Goal: Task Accomplishment & Management: Manage account settings

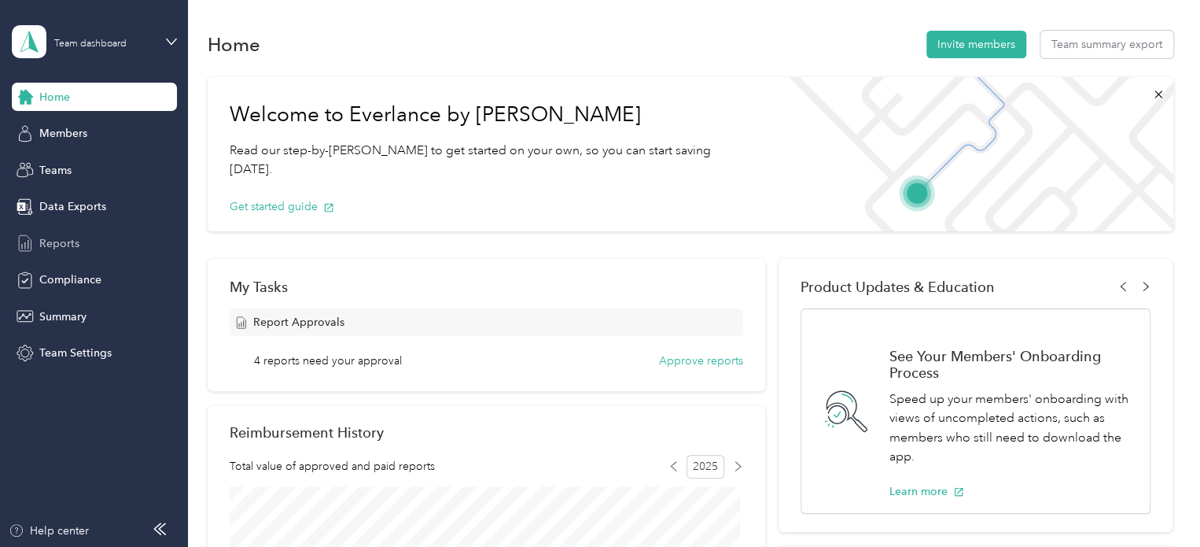
click at [57, 245] on span "Reports" at bounding box center [59, 243] width 40 height 17
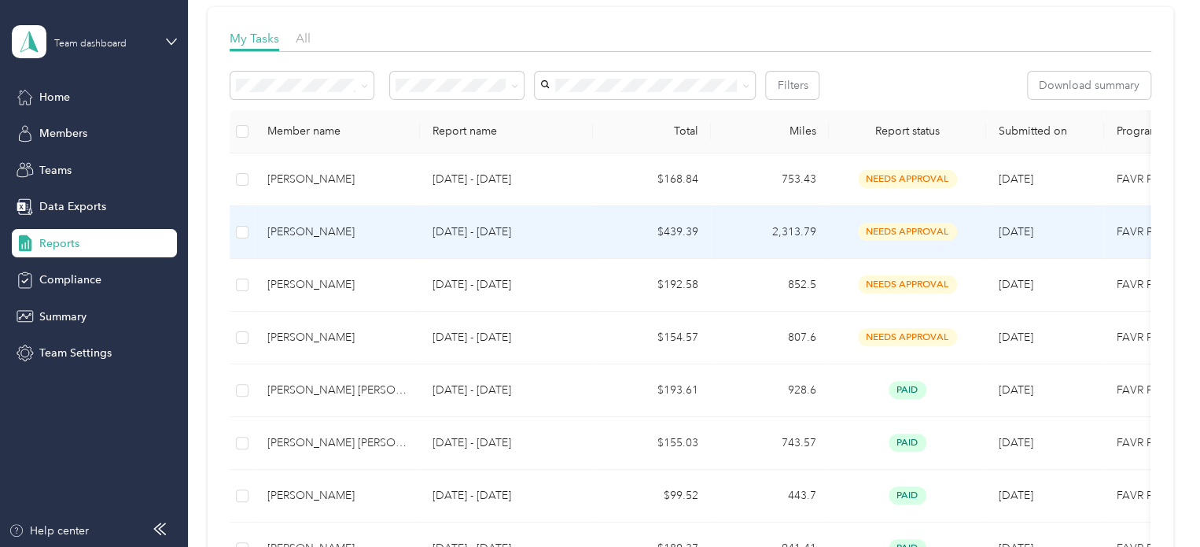
scroll to position [236, 0]
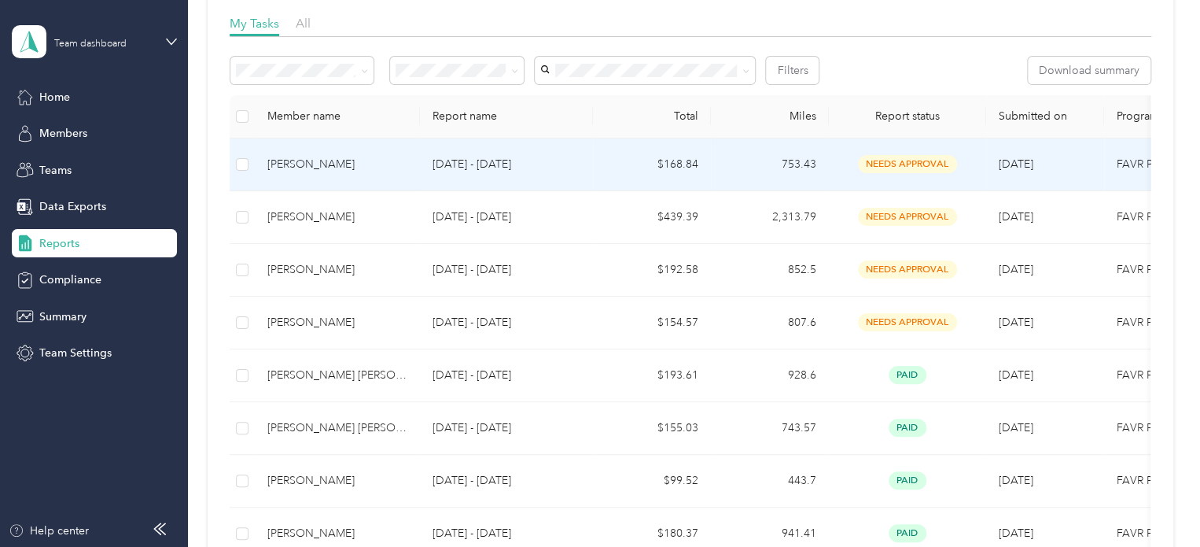
click at [324, 167] on div "[PERSON_NAME]" at bounding box center [337, 164] width 140 height 17
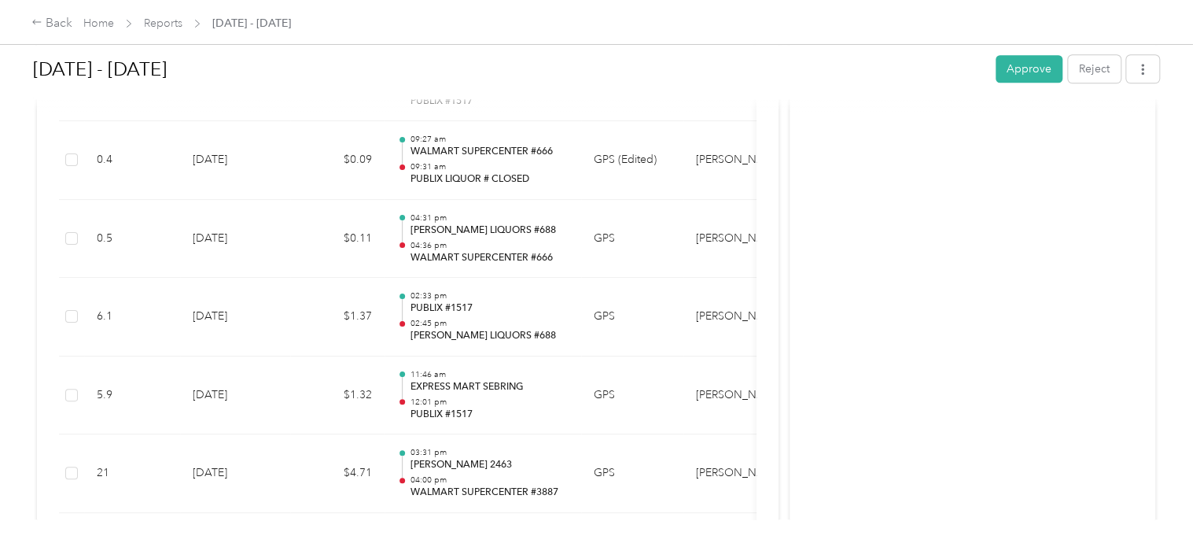
scroll to position [4012, 0]
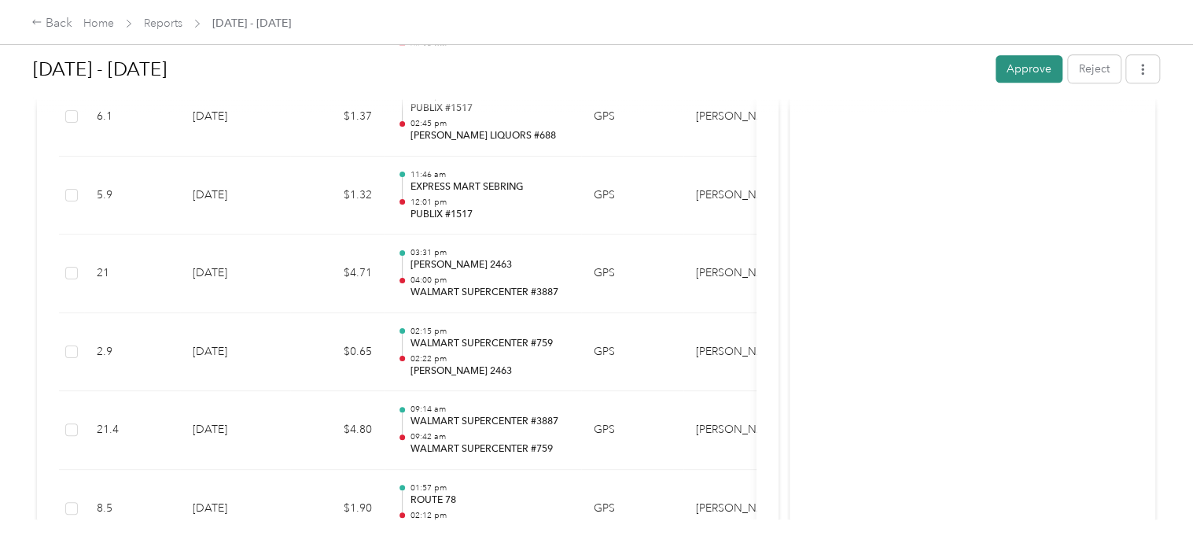
click at [1023, 69] on button "Approve" at bounding box center [1029, 69] width 67 height 28
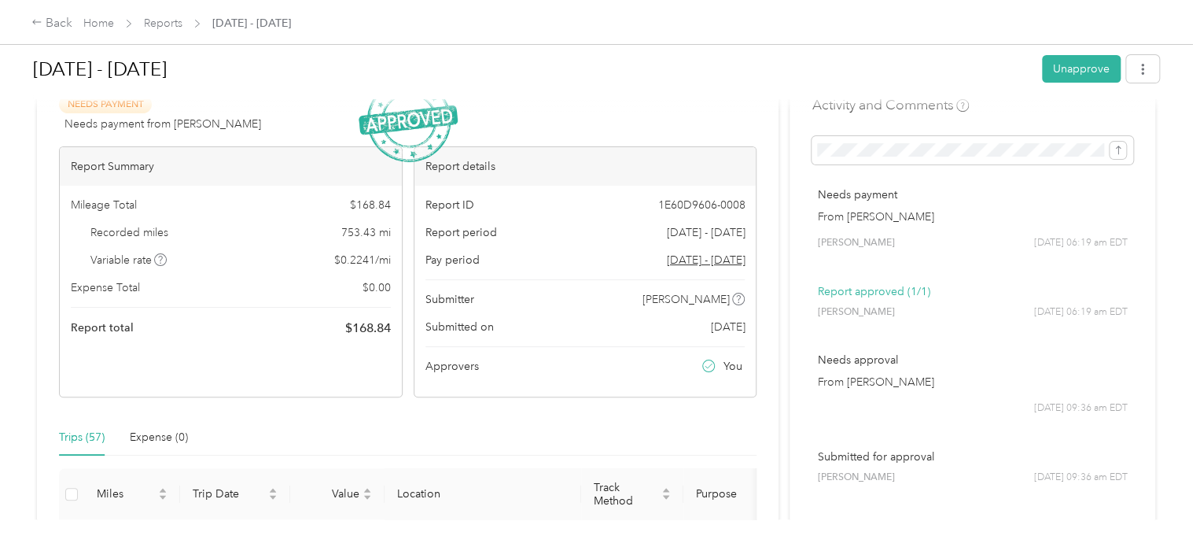
scroll to position [0, 0]
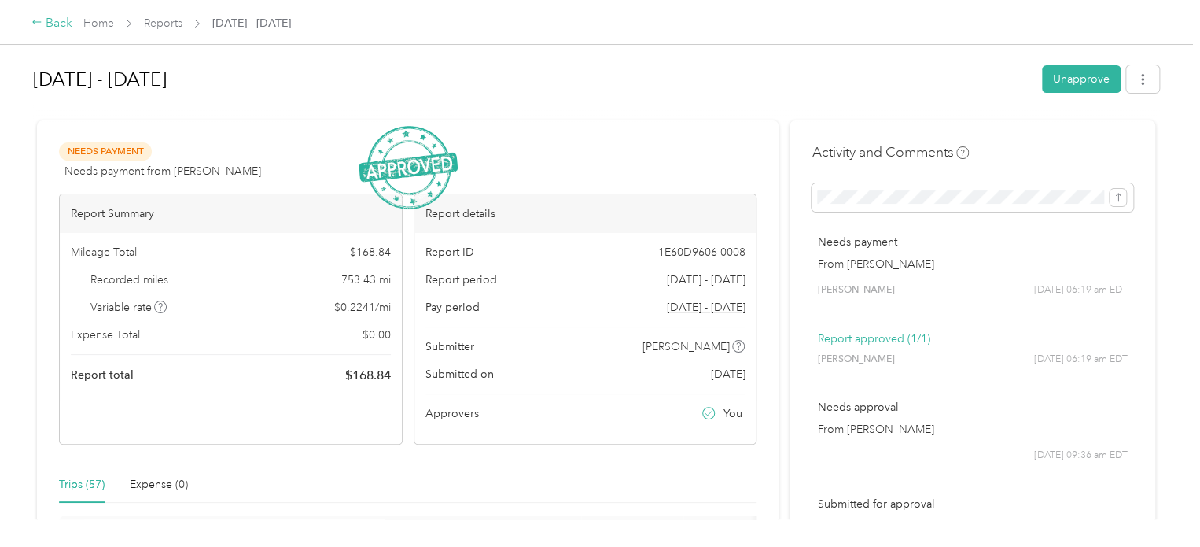
click at [50, 20] on div "Back" at bounding box center [51, 23] width 41 height 19
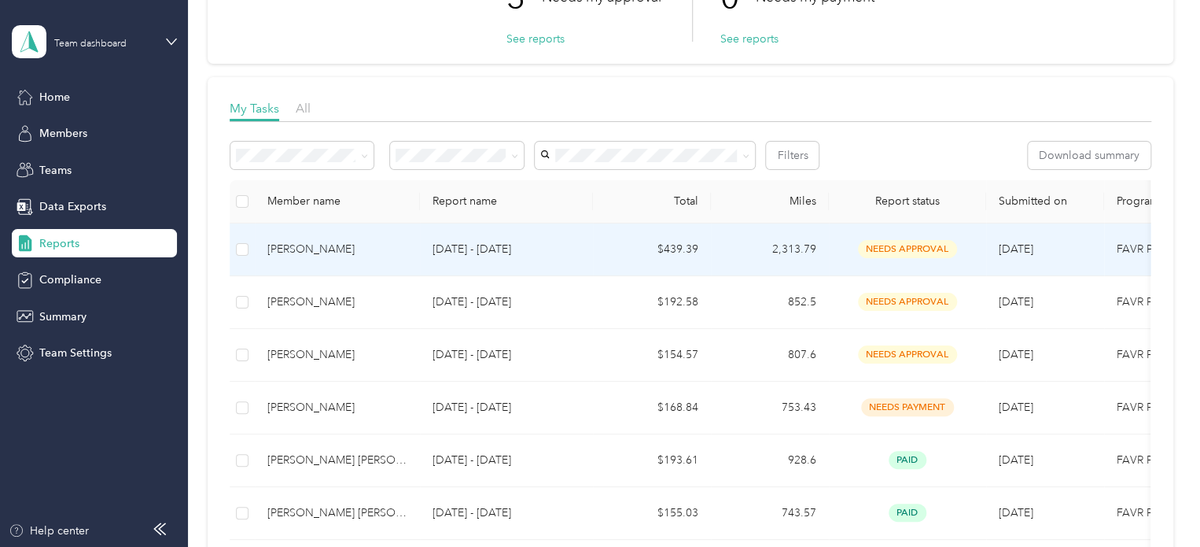
scroll to position [157, 0]
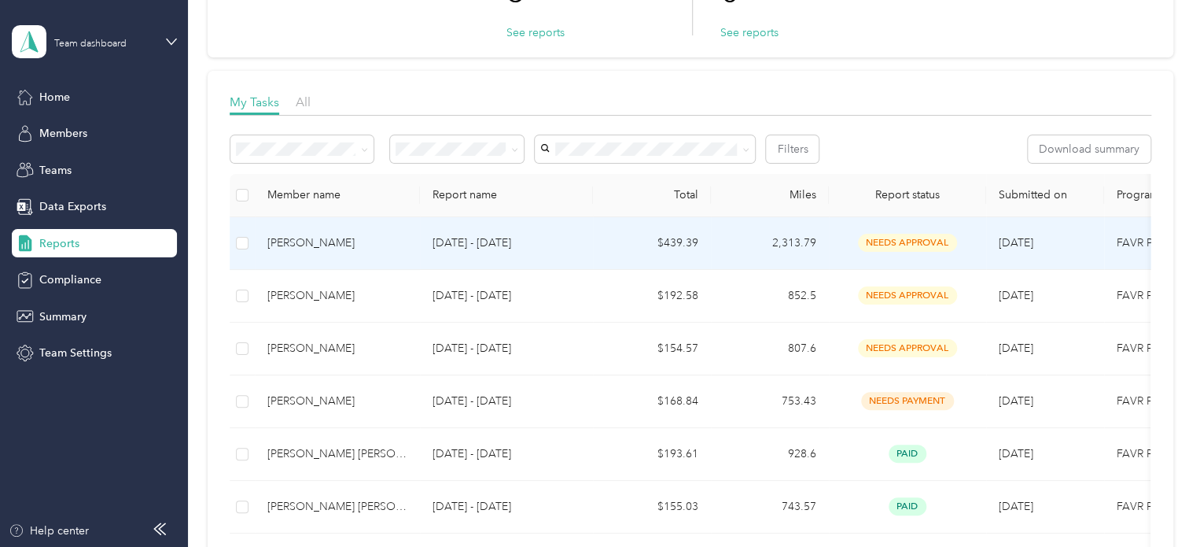
click at [309, 244] on div "[PERSON_NAME]" at bounding box center [337, 242] width 140 height 17
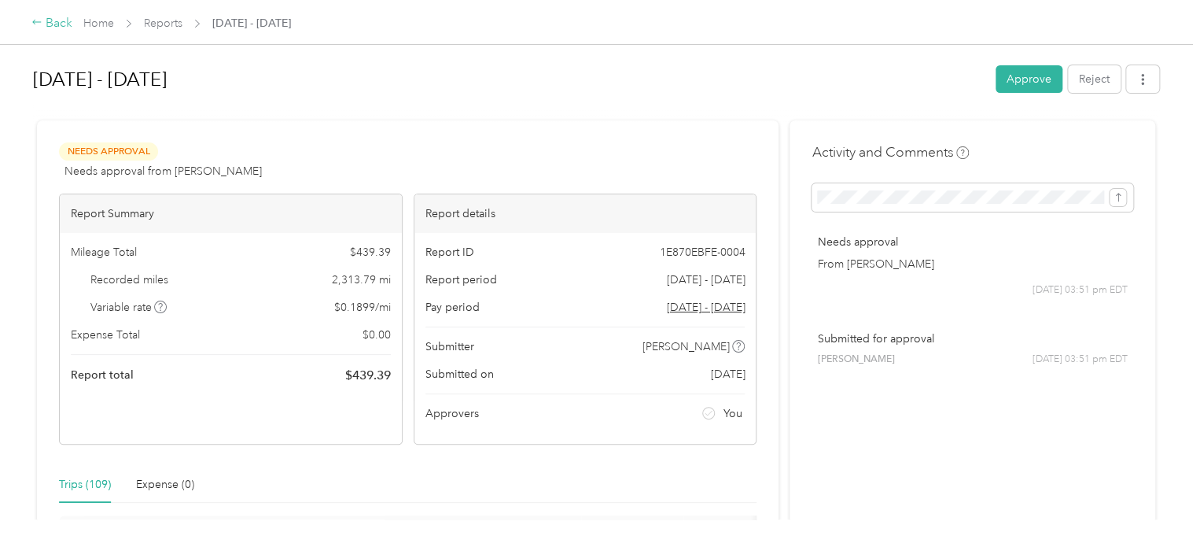
click at [52, 20] on div "Back" at bounding box center [51, 23] width 41 height 19
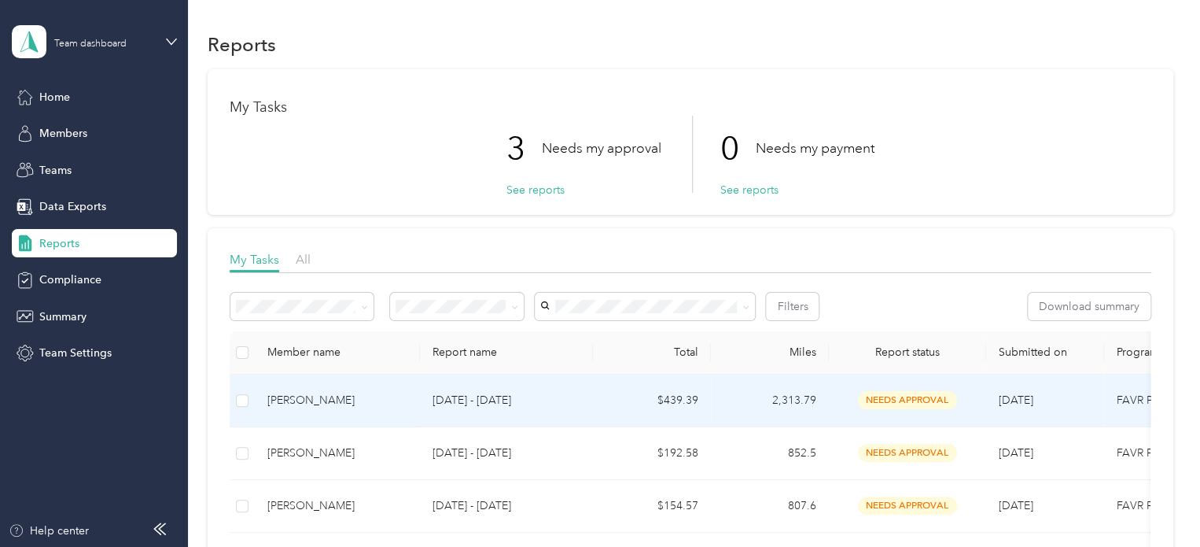
click at [456, 400] on p "[DATE] - [DATE]" at bounding box center [507, 400] width 148 height 17
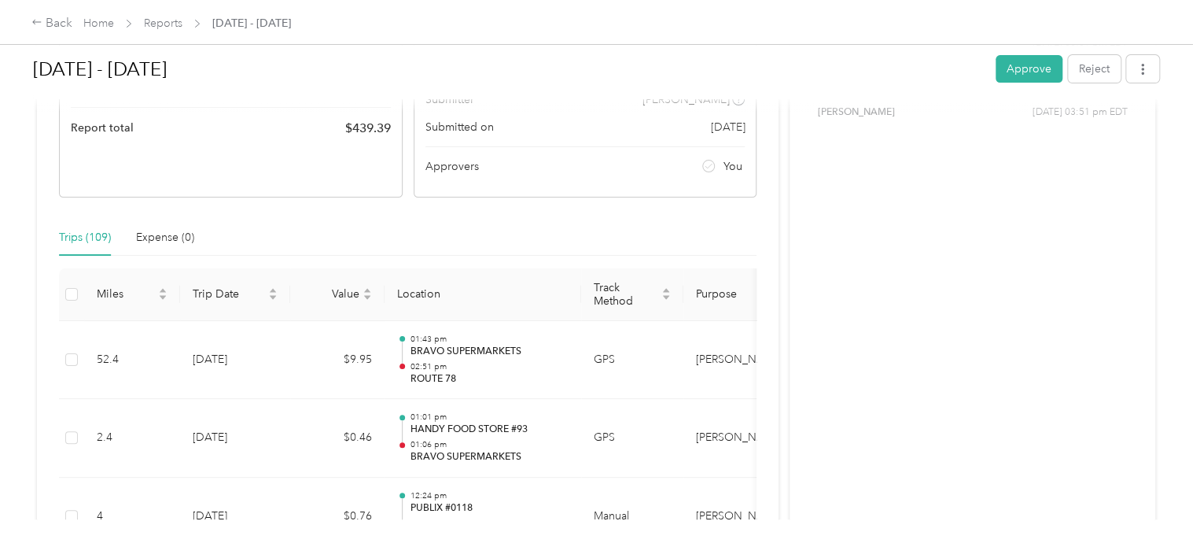
scroll to position [274, 0]
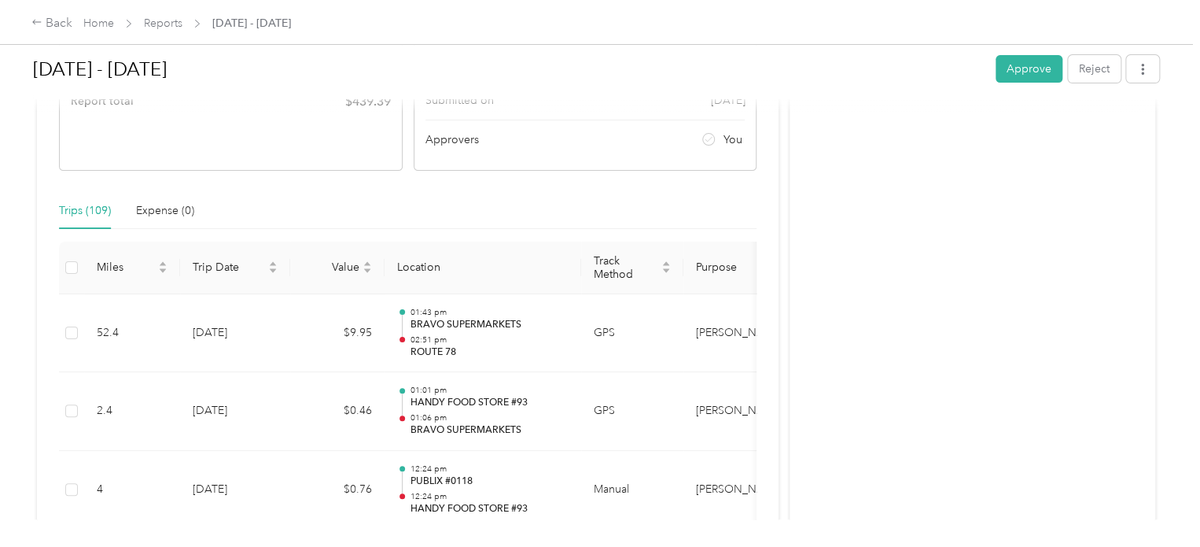
click at [1025, 73] on button "Approve" at bounding box center [1029, 69] width 67 height 28
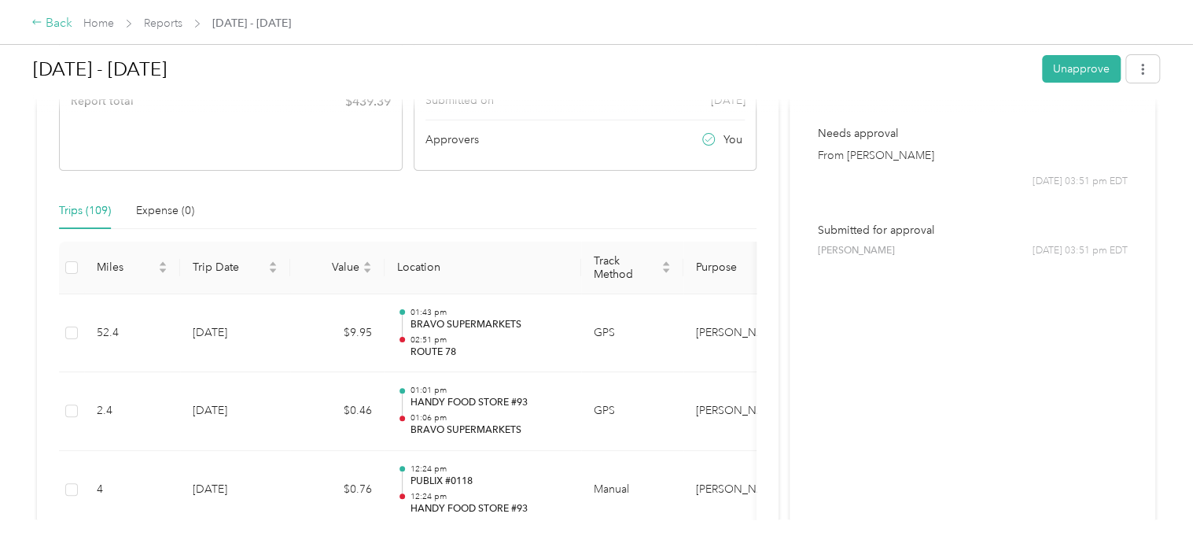
click at [50, 30] on div "Back" at bounding box center [51, 23] width 41 height 19
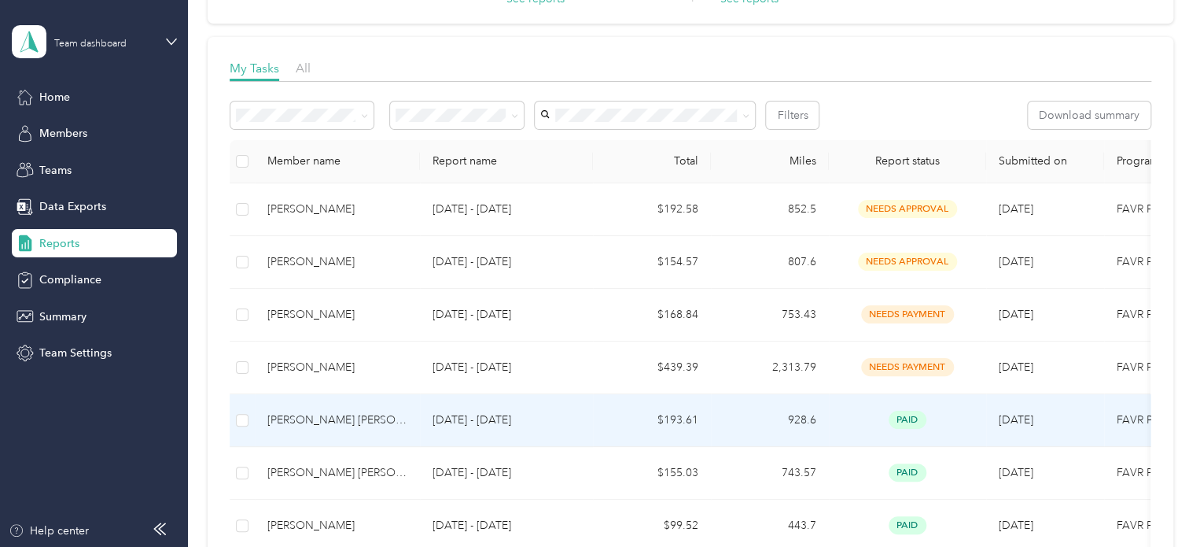
scroll to position [157, 0]
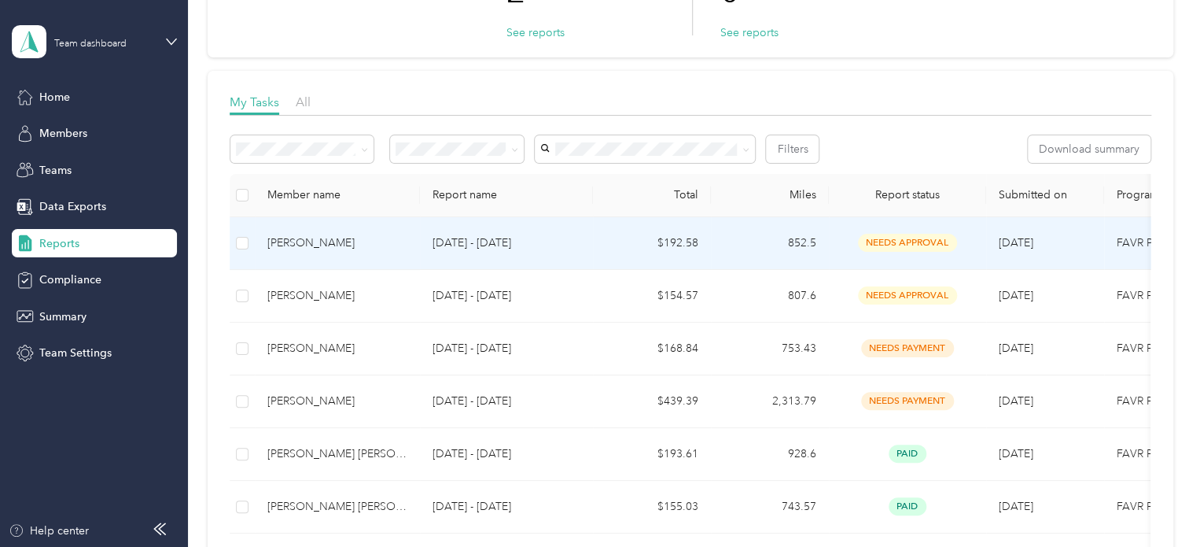
click at [304, 238] on div "[PERSON_NAME]" at bounding box center [337, 242] width 140 height 17
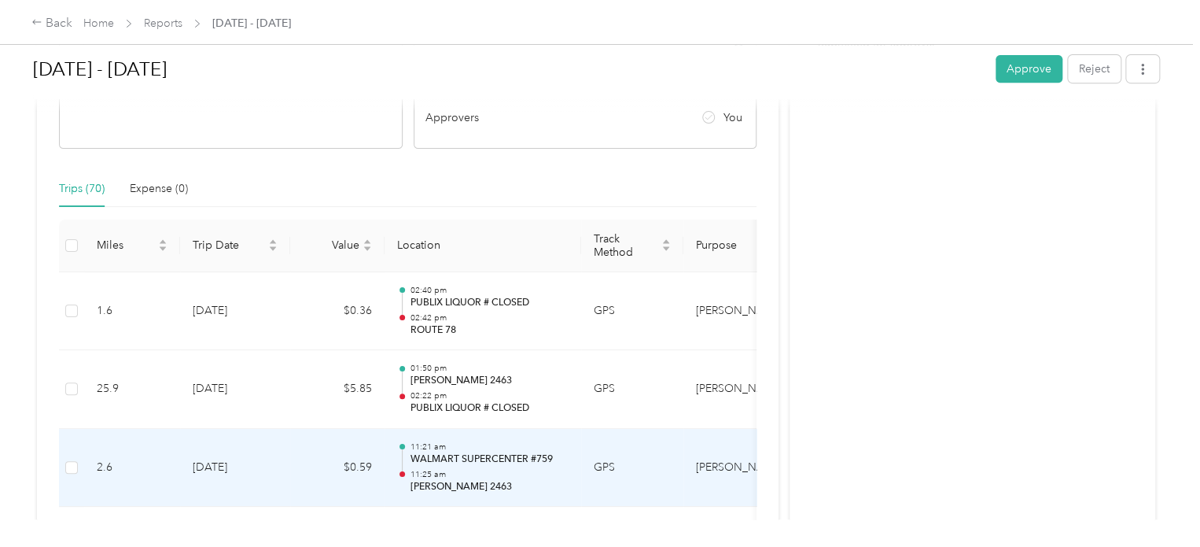
scroll to position [217, 0]
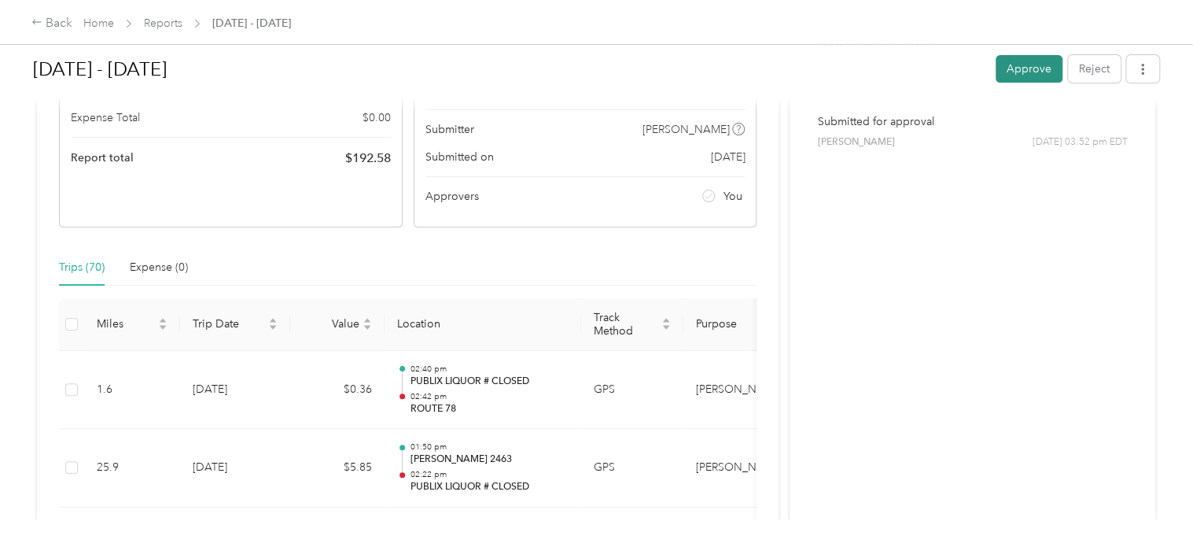
click at [1045, 72] on button "Approve" at bounding box center [1029, 69] width 67 height 28
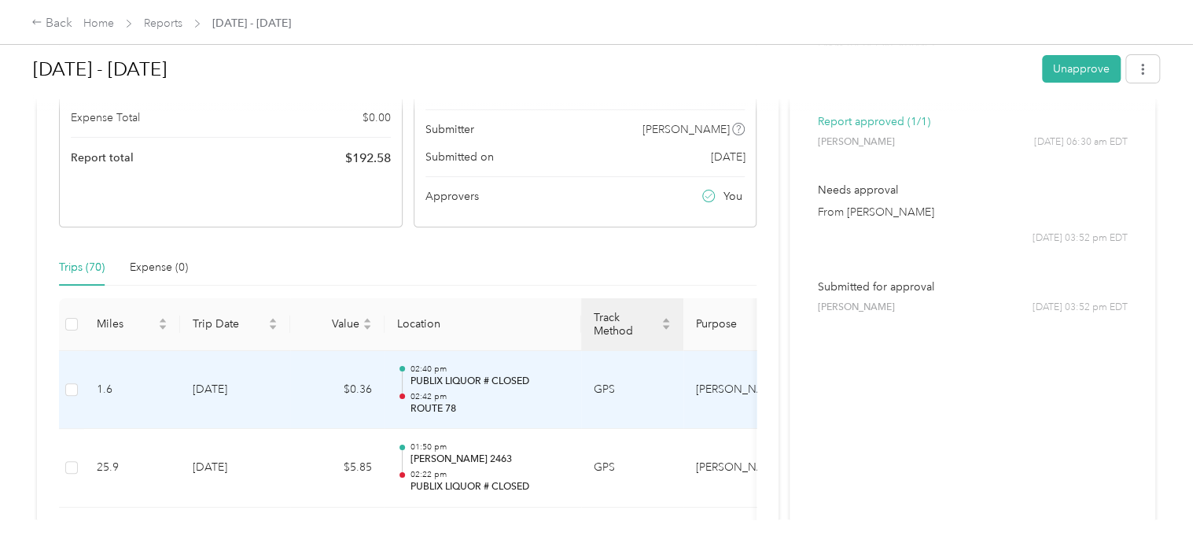
scroll to position [0, 0]
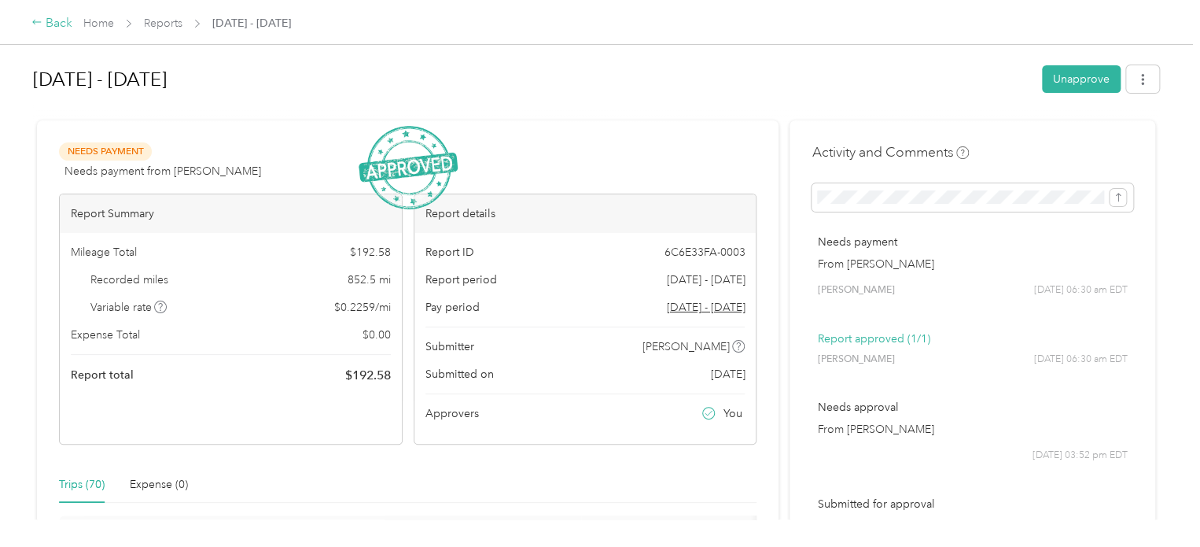
click at [56, 25] on div "Back" at bounding box center [51, 23] width 41 height 19
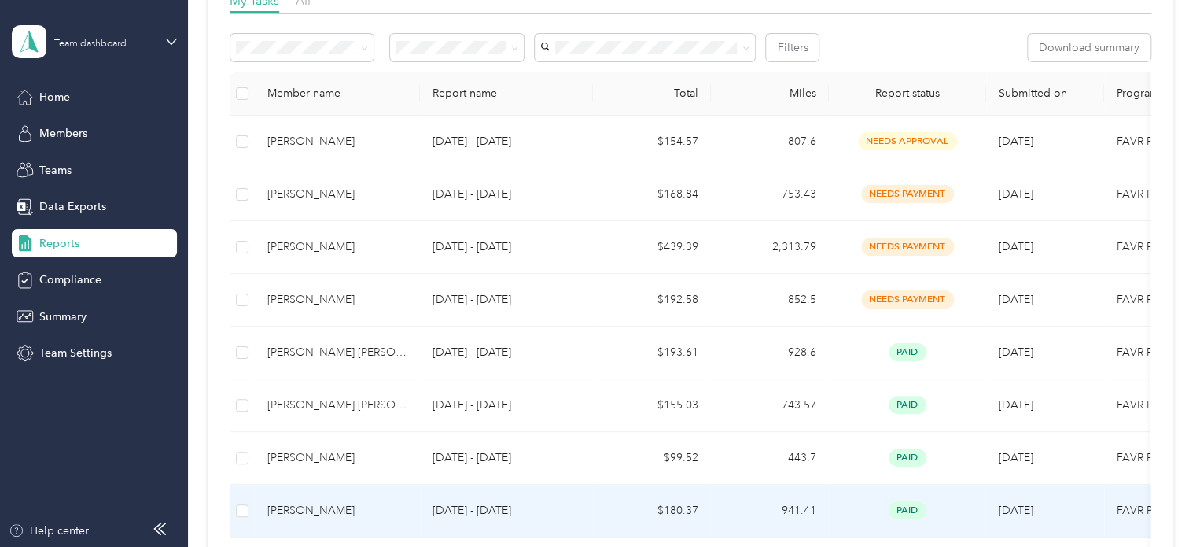
scroll to position [180, 0]
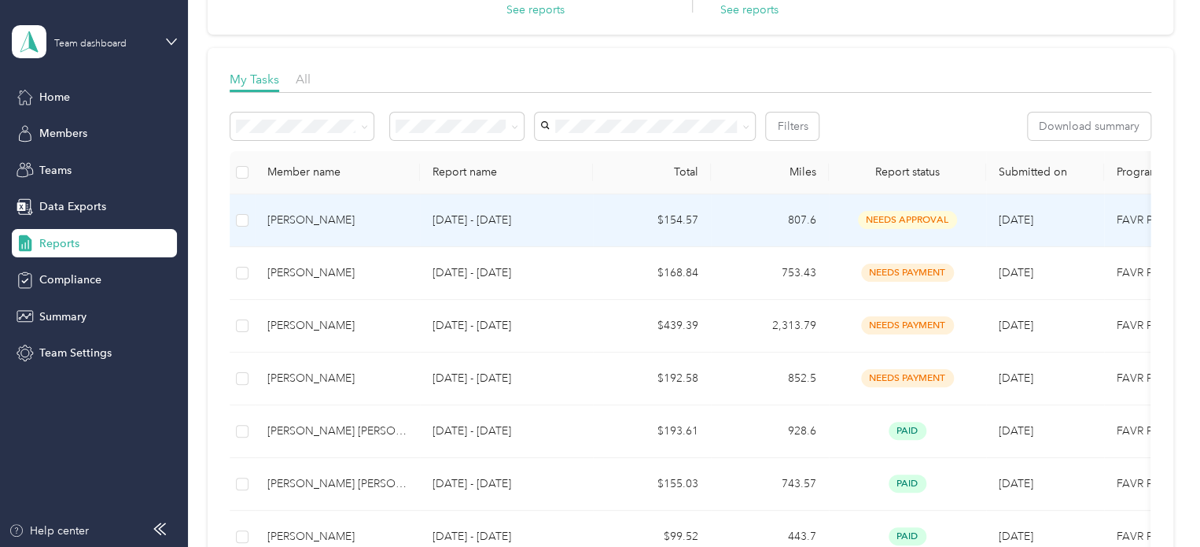
click at [334, 216] on div "[PERSON_NAME]" at bounding box center [337, 220] width 140 height 17
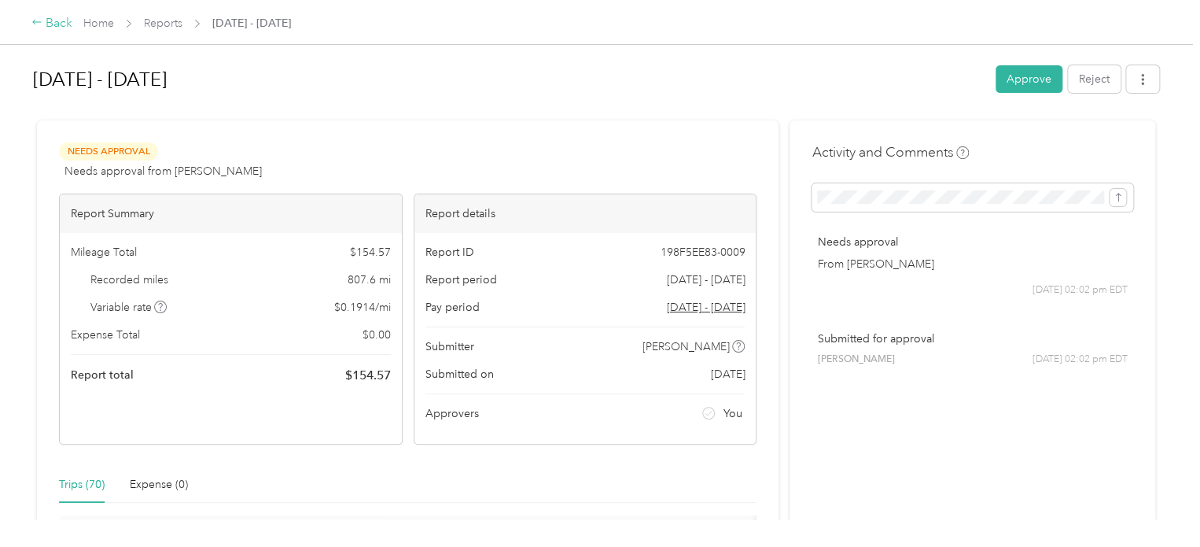
click at [50, 28] on div "Back" at bounding box center [51, 23] width 41 height 19
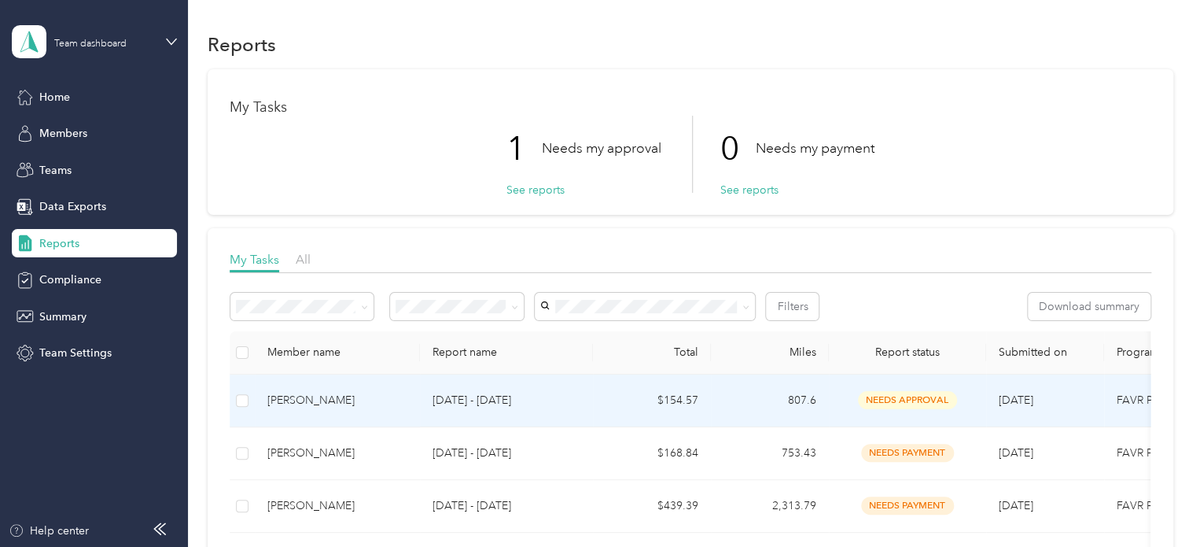
click at [474, 393] on p "[DATE] - [DATE]" at bounding box center [507, 400] width 148 height 17
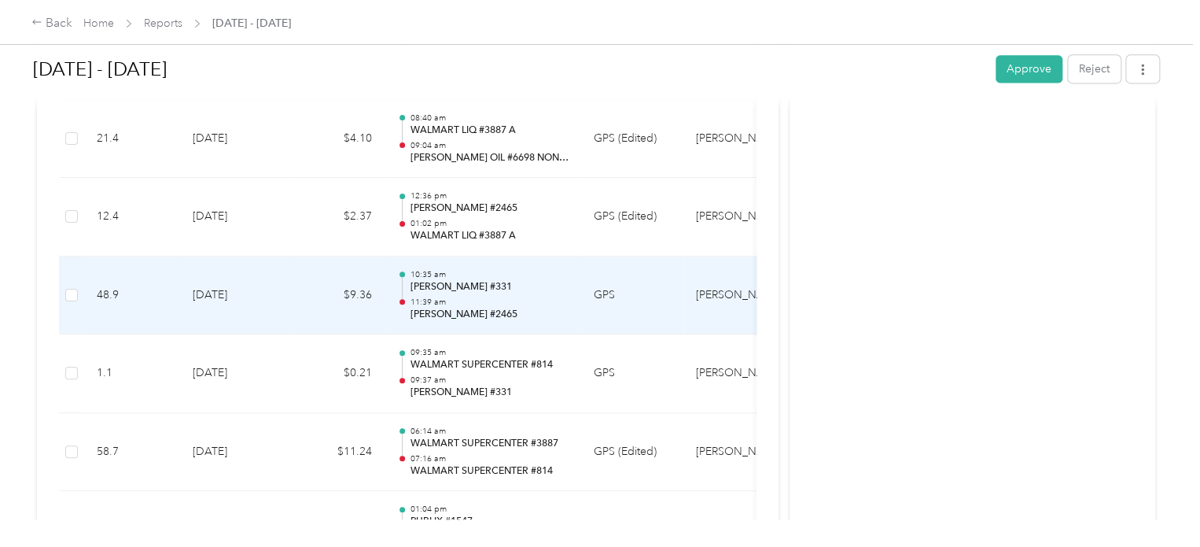
scroll to position [4071, 0]
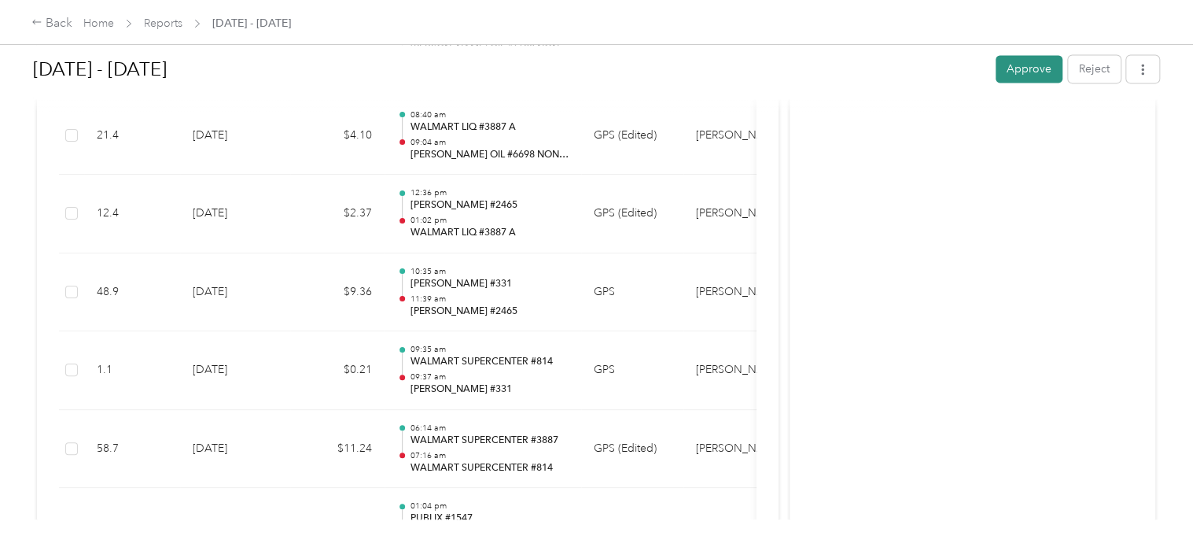
click at [1016, 69] on button "Approve" at bounding box center [1029, 69] width 67 height 28
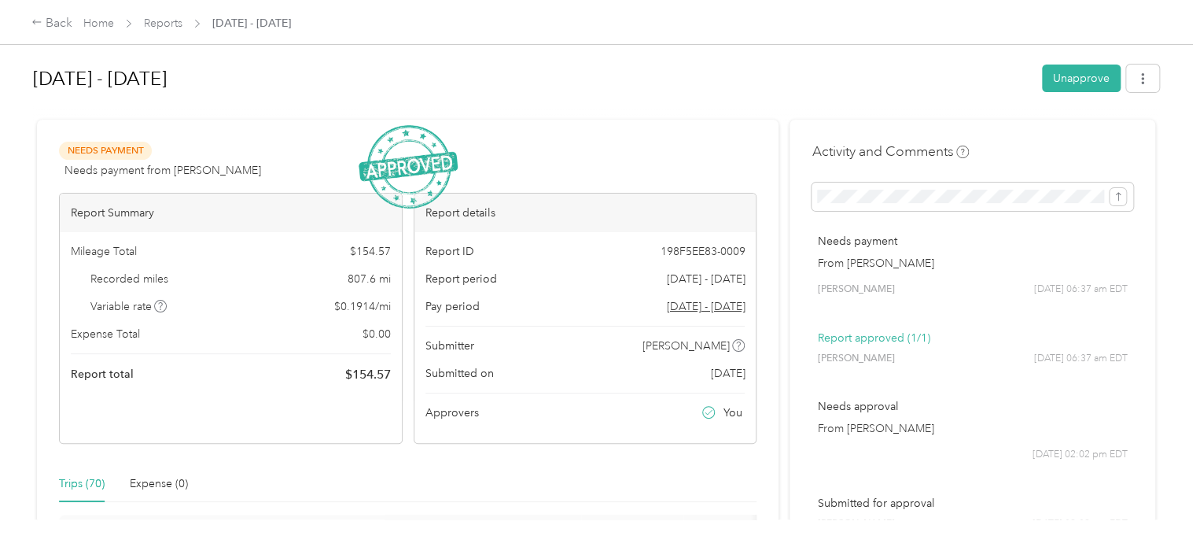
scroll to position [0, 0]
click at [43, 20] on div "Back" at bounding box center [51, 23] width 41 height 19
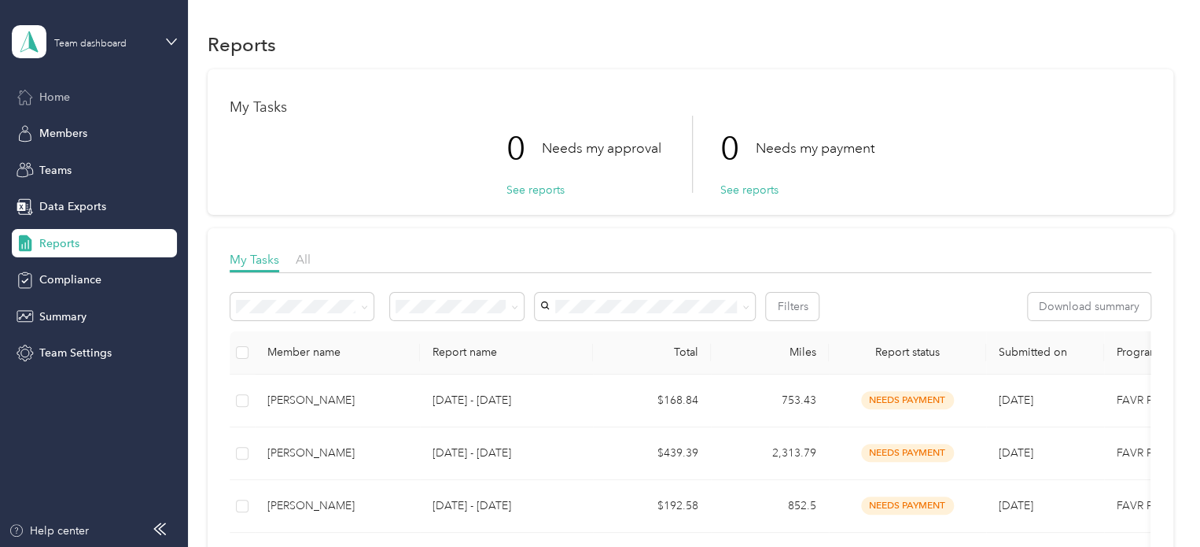
click at [57, 97] on span "Home" at bounding box center [54, 97] width 31 height 17
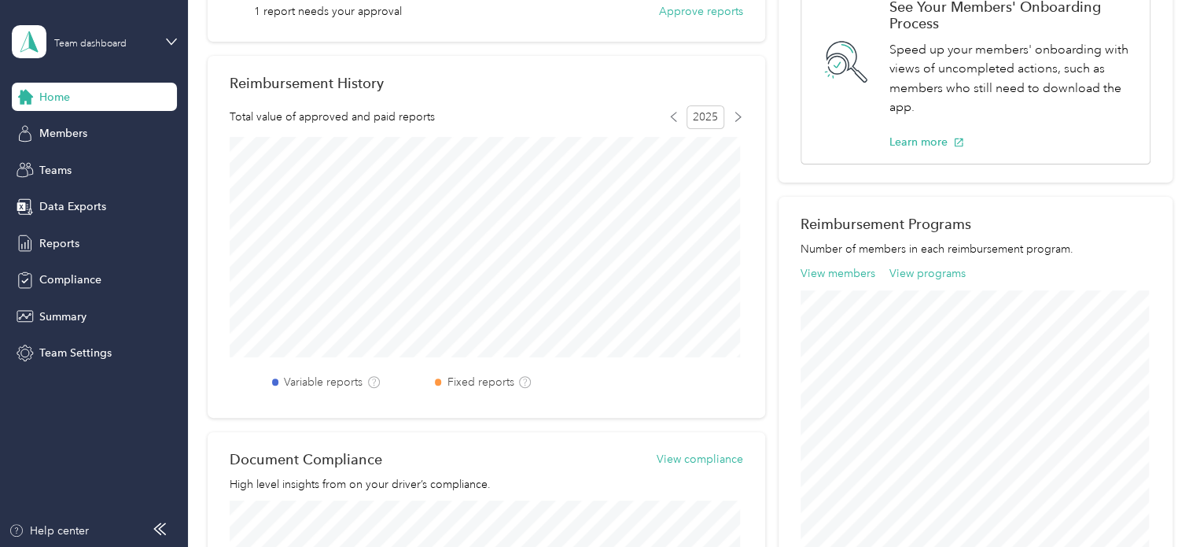
scroll to position [393, 0]
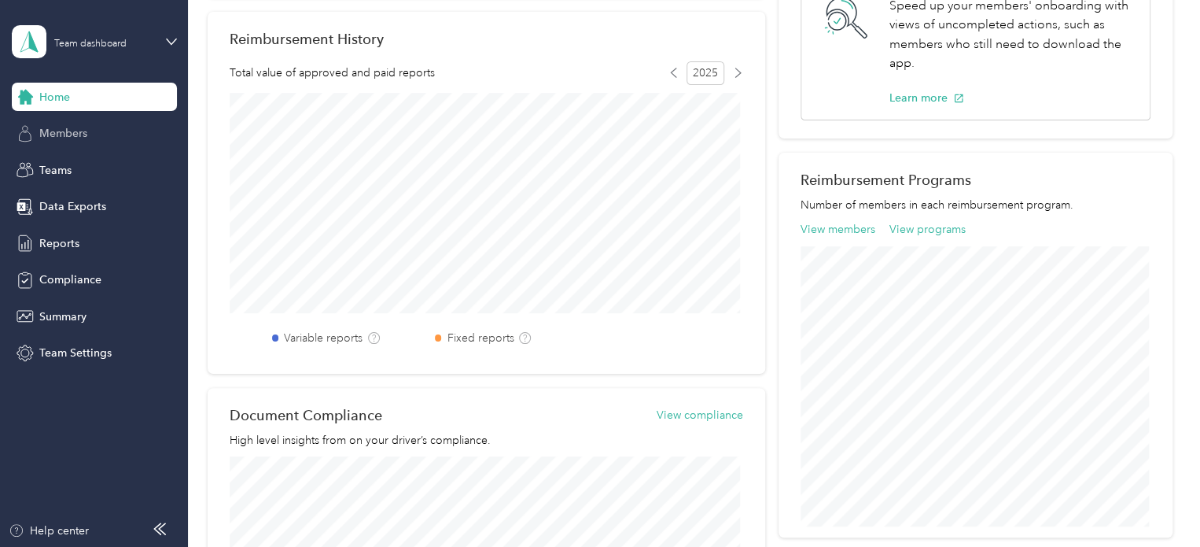
click at [76, 140] on span "Members" at bounding box center [63, 133] width 48 height 17
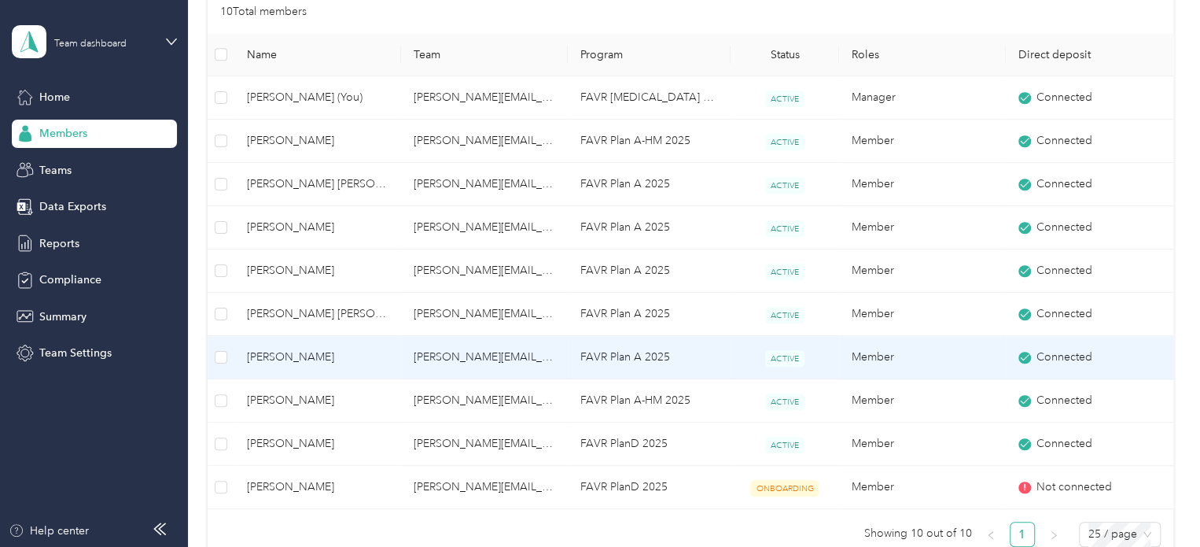
scroll to position [393, 0]
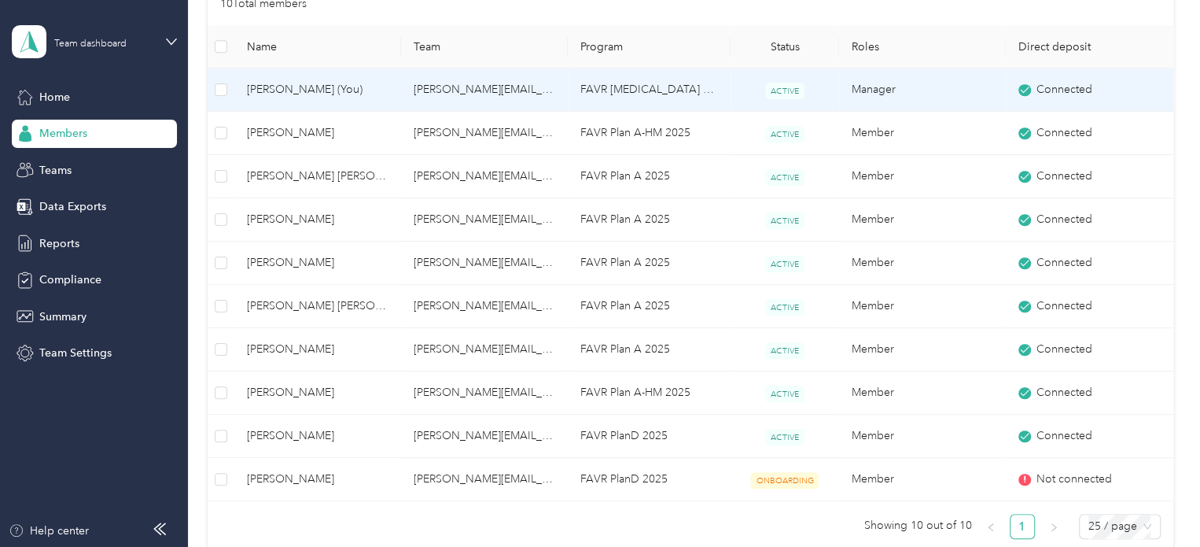
click at [330, 87] on span "[PERSON_NAME] (You)" at bounding box center [318, 89] width 142 height 17
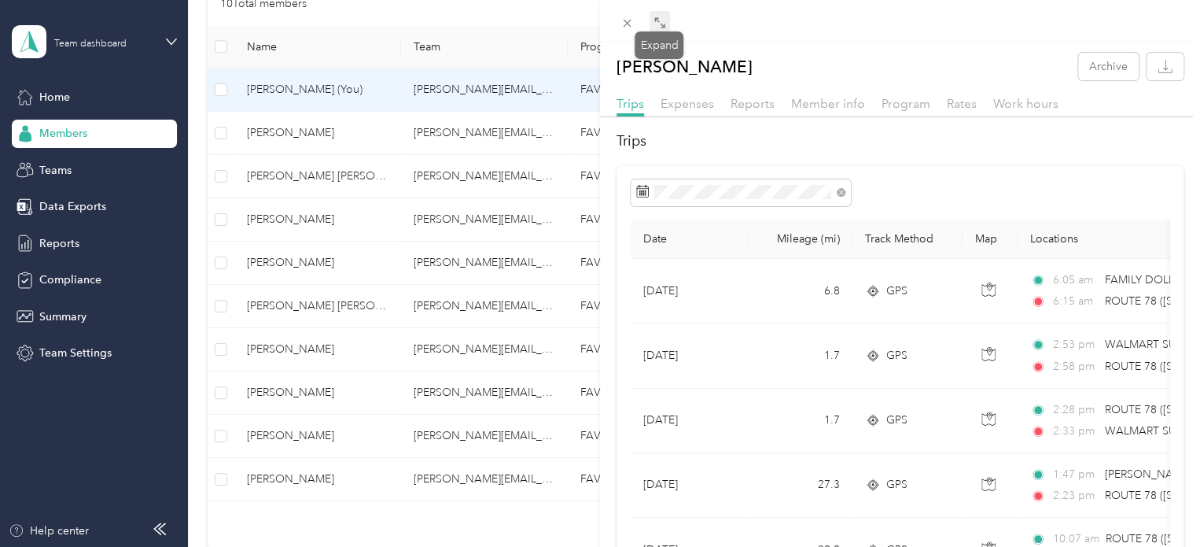
click at [667, 22] on span at bounding box center [660, 22] width 20 height 22
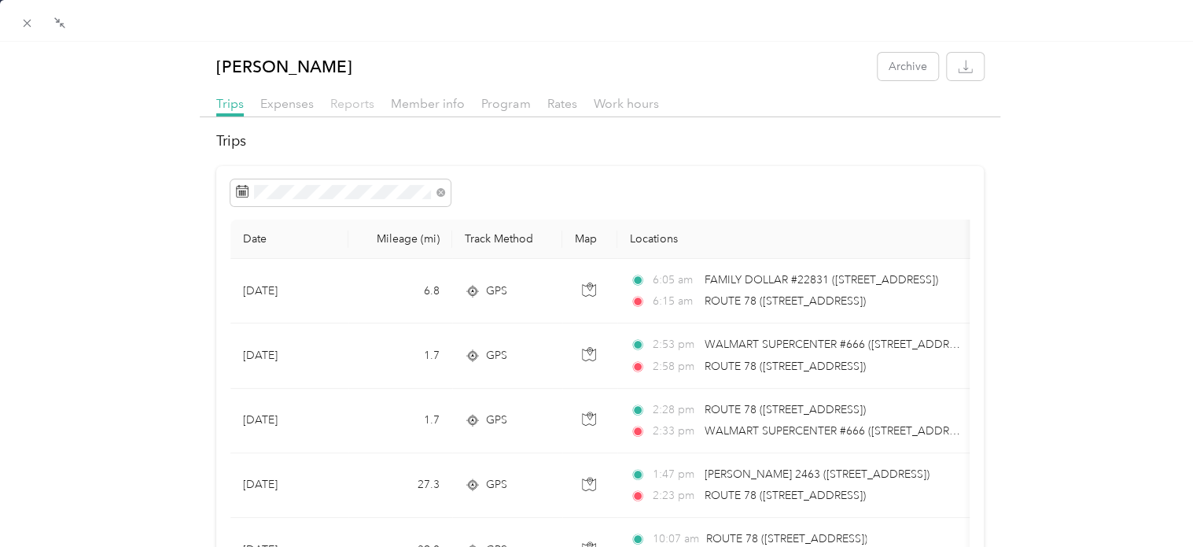
click at [351, 106] on span "Reports" at bounding box center [352, 103] width 44 height 15
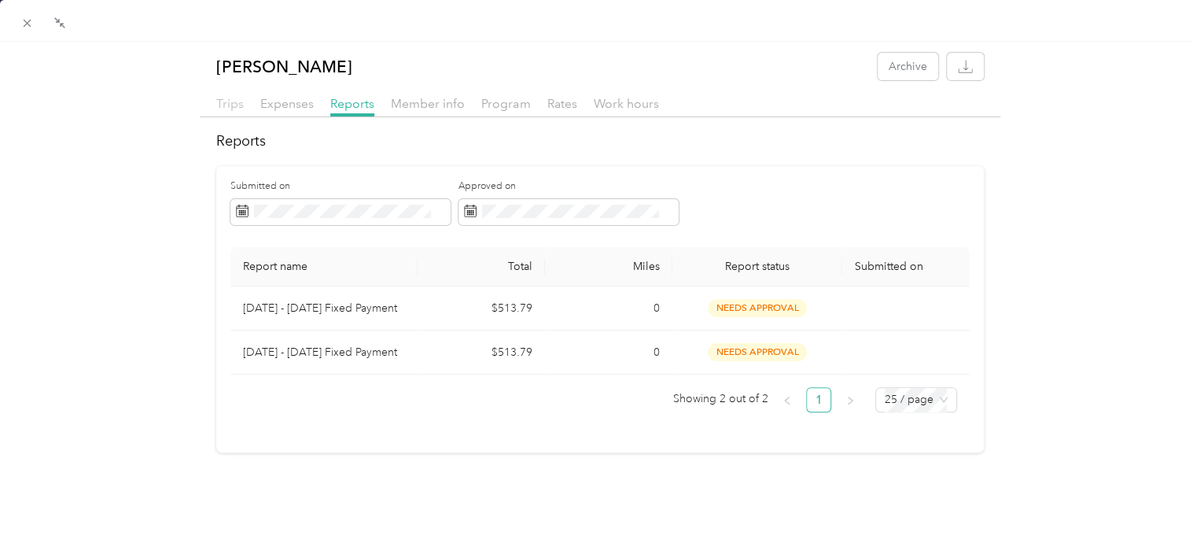
click at [227, 99] on span "Trips" at bounding box center [230, 103] width 28 height 15
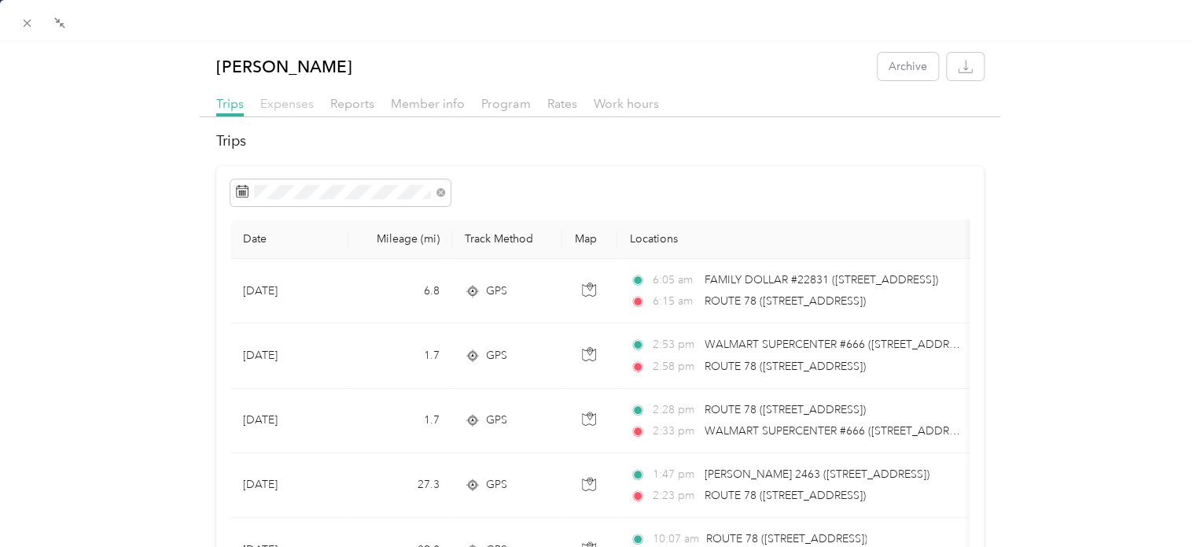
click at [280, 105] on span "Expenses" at bounding box center [286, 103] width 53 height 15
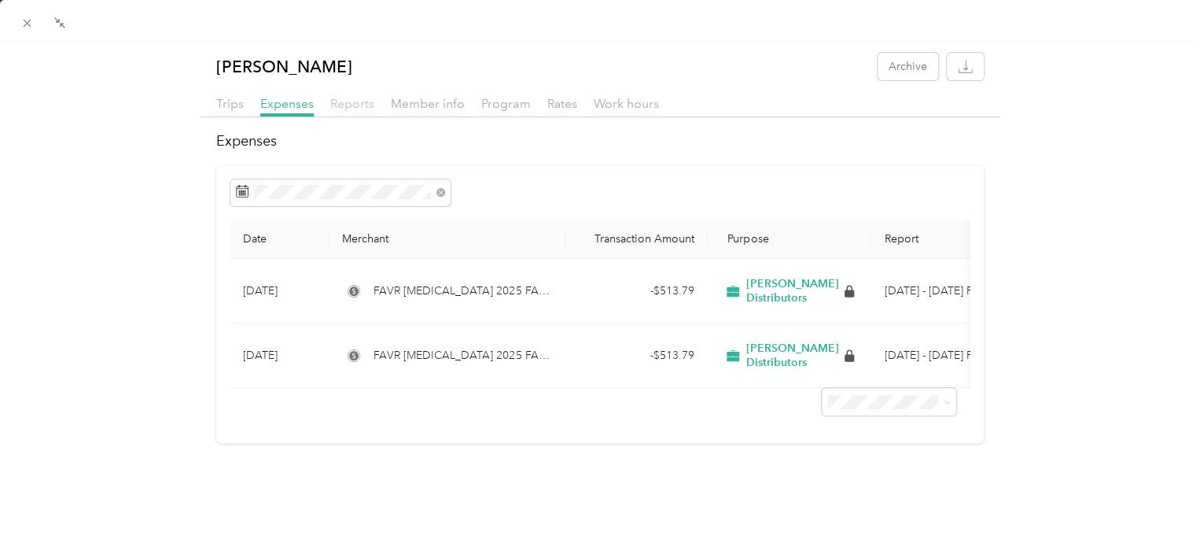
click at [340, 103] on span "Reports" at bounding box center [352, 103] width 44 height 15
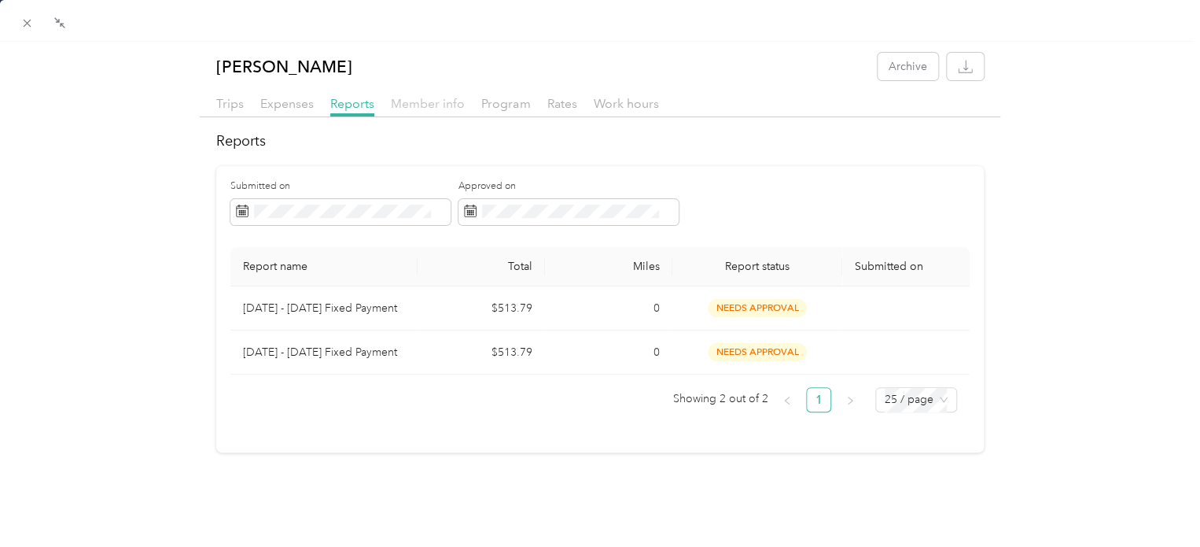
click at [411, 104] on span "Member info" at bounding box center [428, 103] width 74 height 15
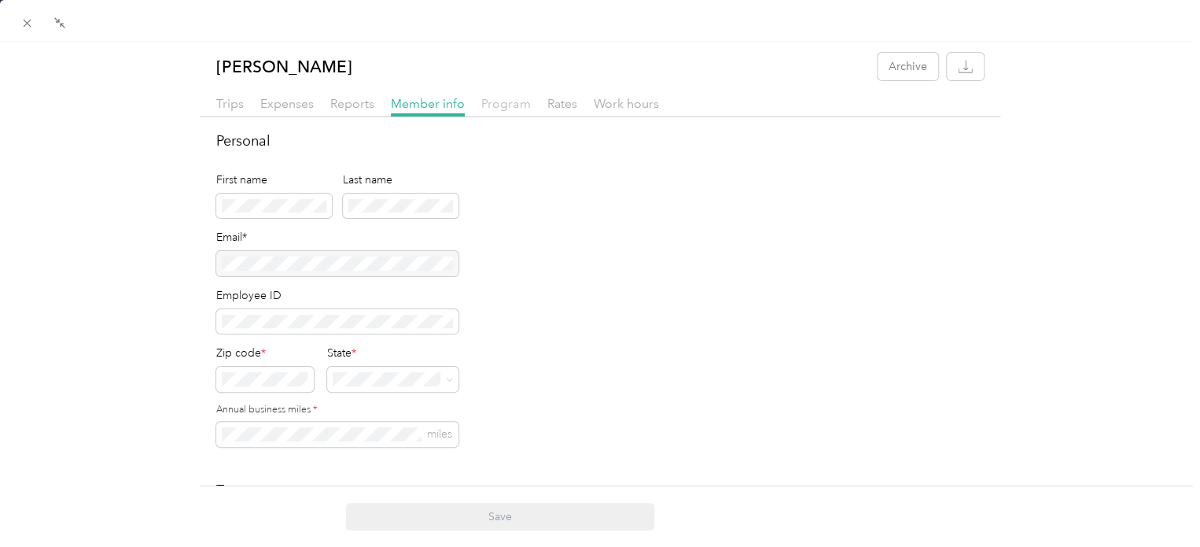
click at [504, 109] on span "Program" at bounding box center [505, 103] width 49 height 15
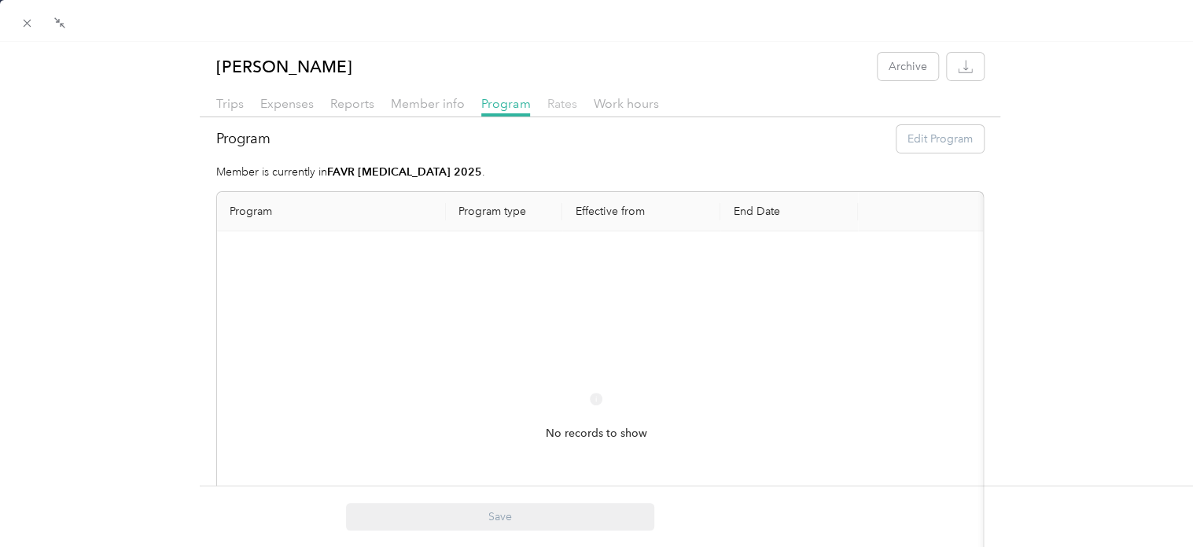
click at [569, 102] on span "Rates" at bounding box center [562, 103] width 30 height 15
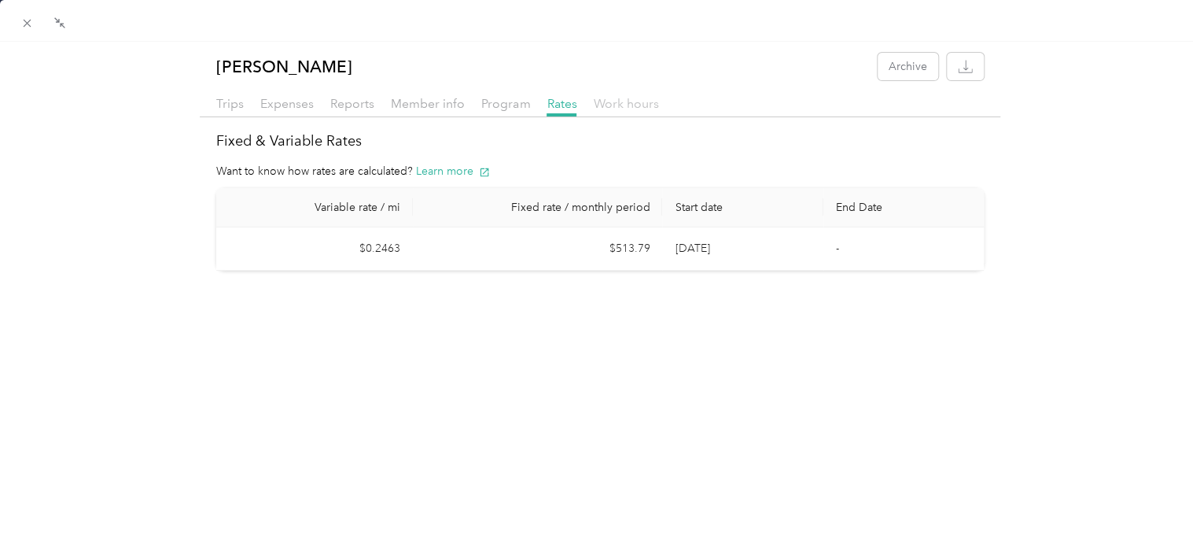
click at [632, 103] on span "Work hours" at bounding box center [625, 103] width 65 height 15
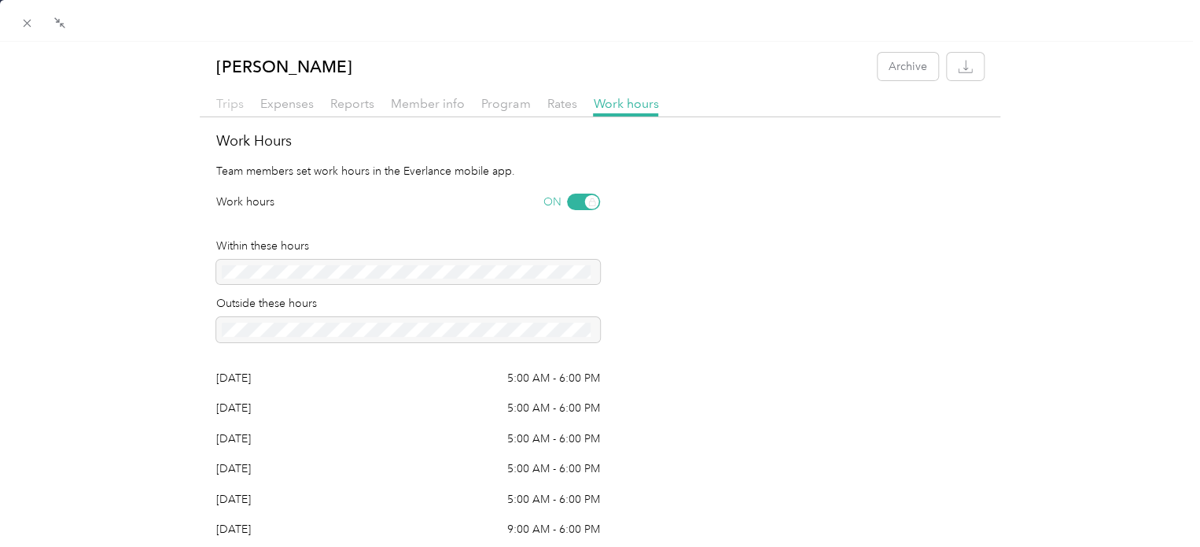
drag, startPoint x: 223, startPoint y: 109, endPoint x: 235, endPoint y: 109, distance: 12.6
click at [223, 109] on span "Trips" at bounding box center [230, 103] width 28 height 15
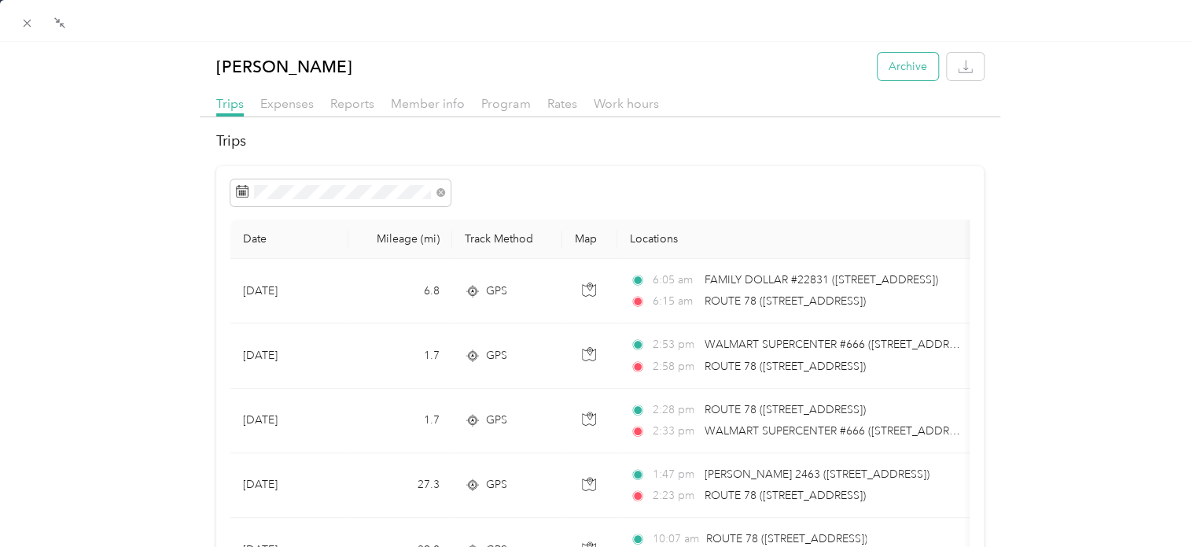
click at [909, 63] on button "Archive" at bounding box center [908, 67] width 61 height 28
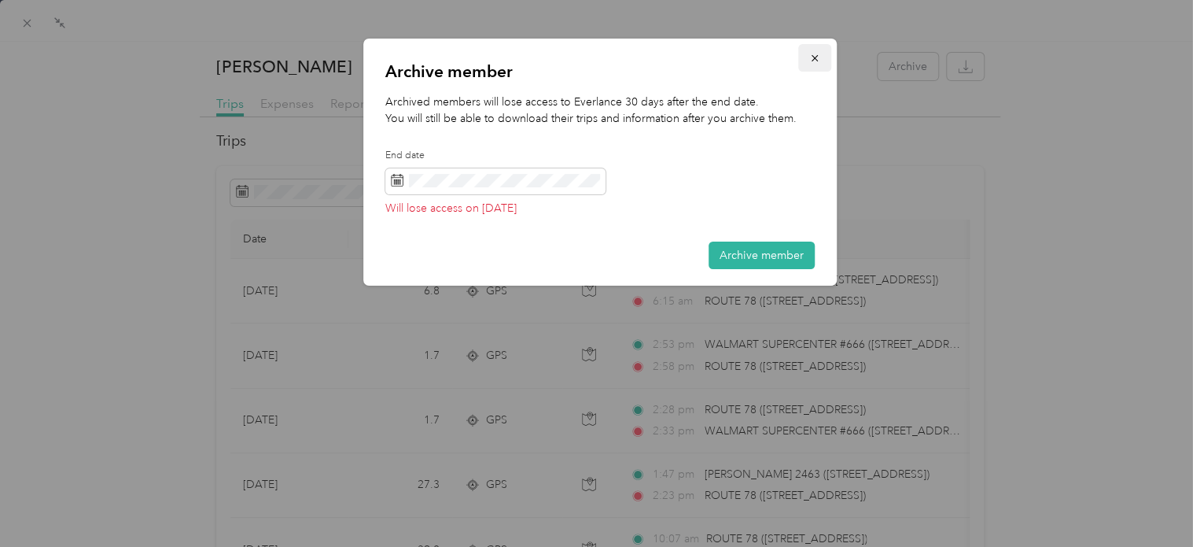
click at [809, 62] on icon "button" at bounding box center [814, 58] width 11 height 11
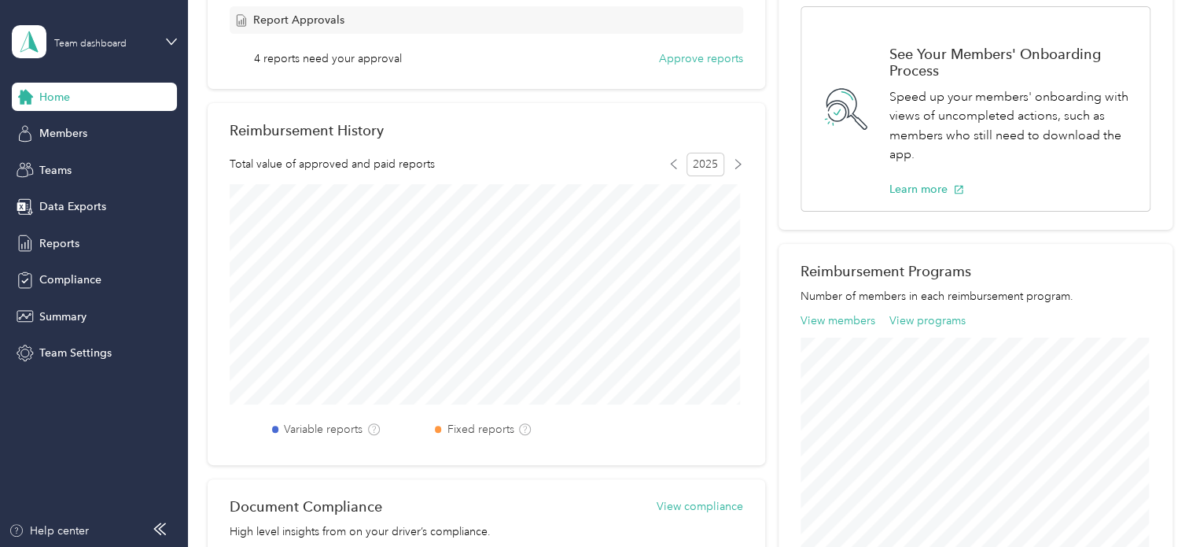
scroll to position [300, 0]
click at [64, 247] on span "Reports" at bounding box center [59, 243] width 40 height 17
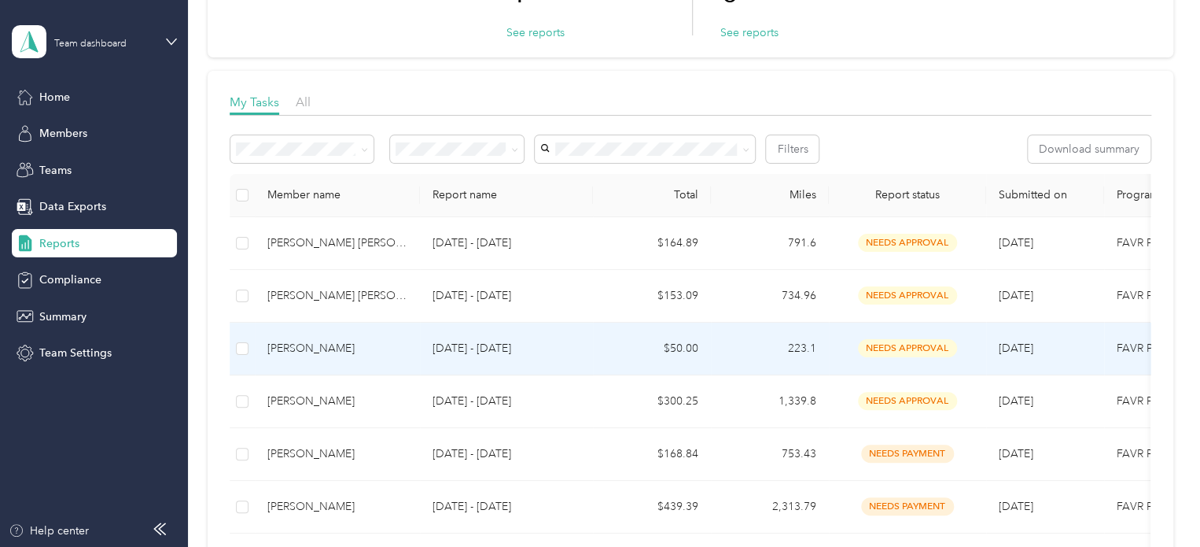
scroll to position [236, 0]
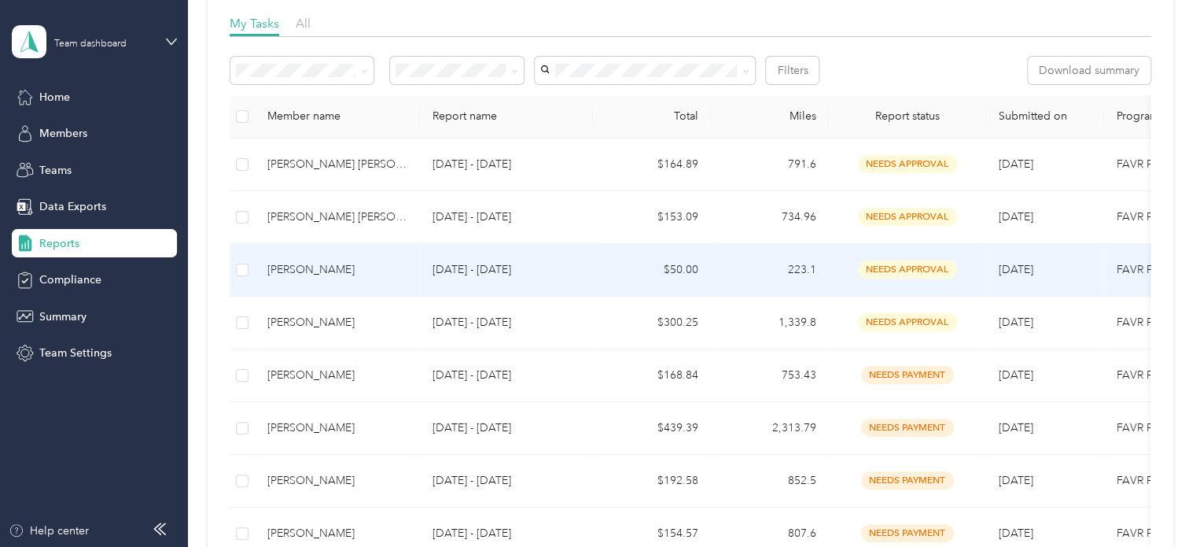
click at [343, 277] on div "[PERSON_NAME]" at bounding box center [337, 269] width 140 height 17
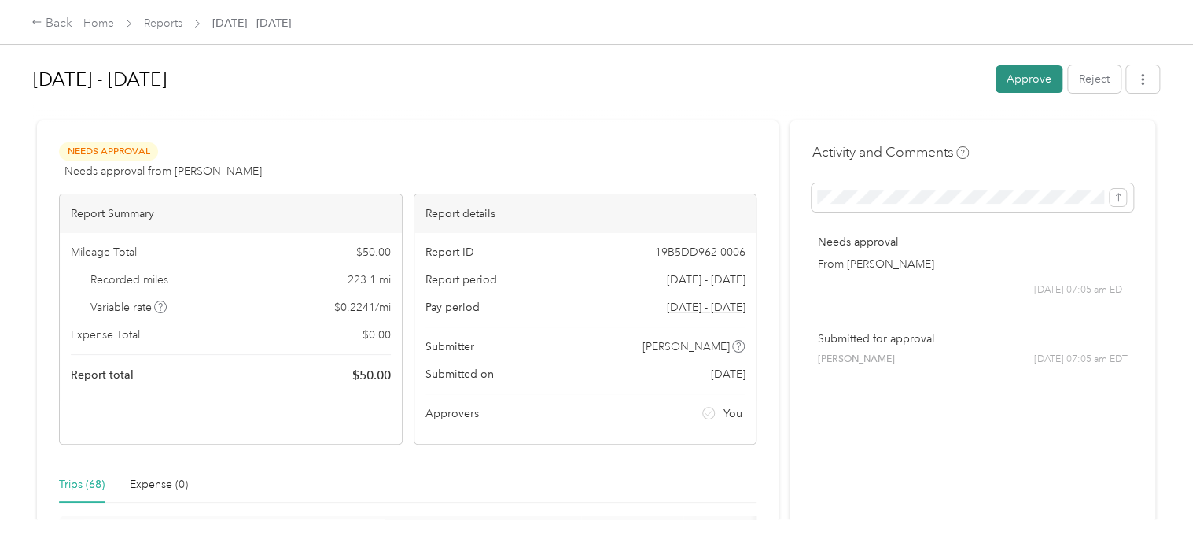
click at [1014, 74] on button "Approve" at bounding box center [1029, 79] width 67 height 28
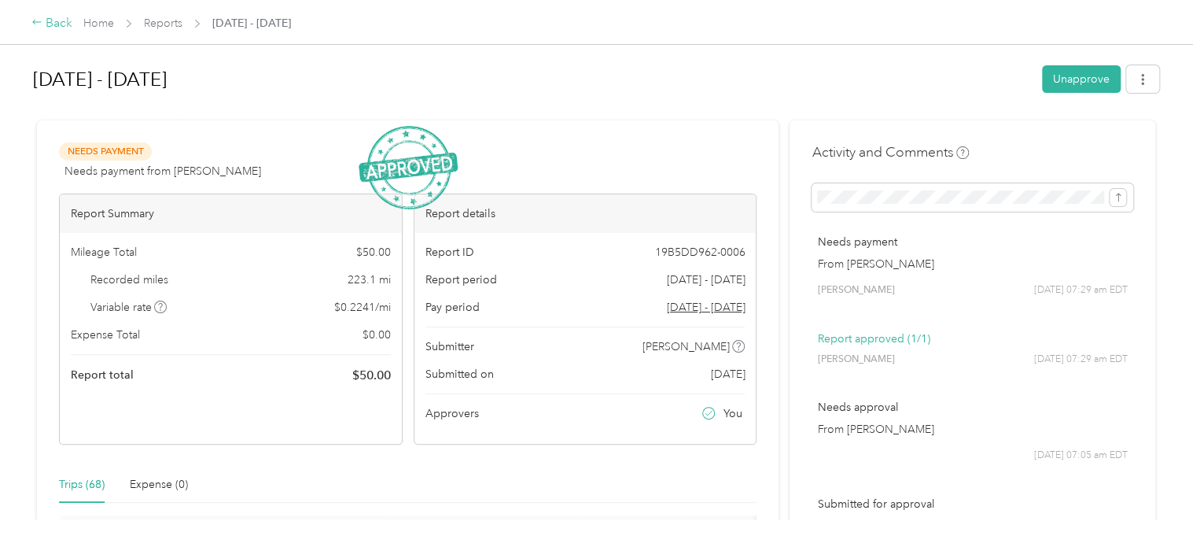
click at [41, 20] on icon at bounding box center [36, 22] width 11 height 11
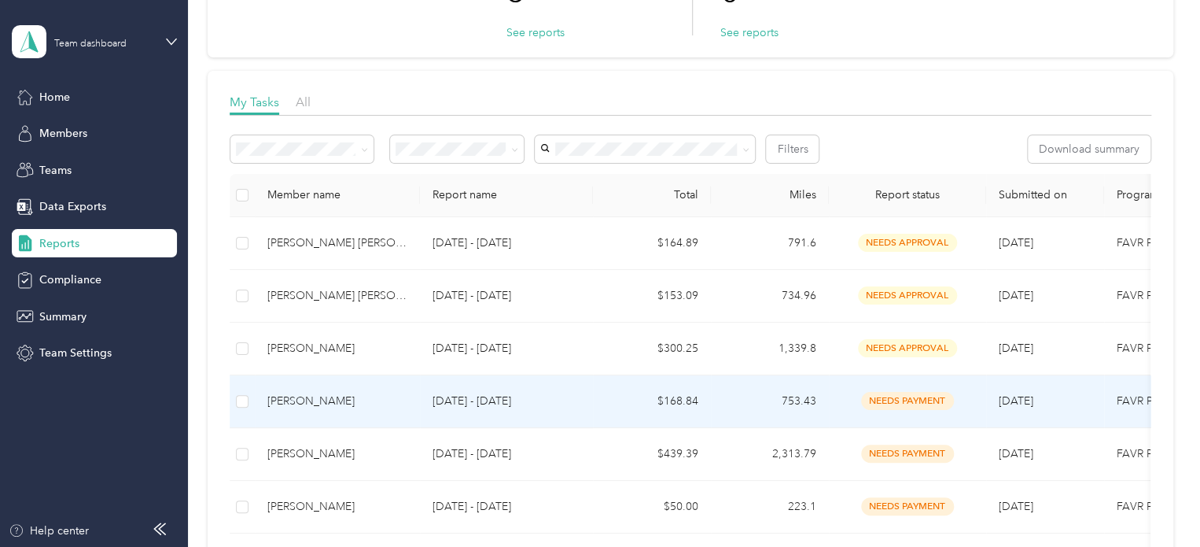
scroll to position [236, 0]
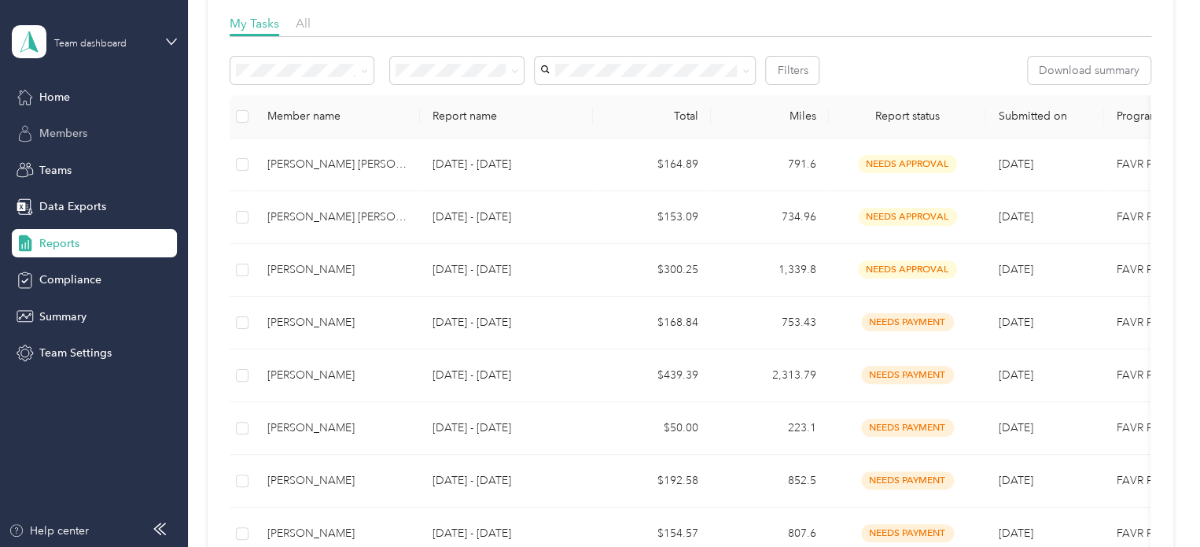
click at [77, 127] on span "Members" at bounding box center [63, 133] width 48 height 17
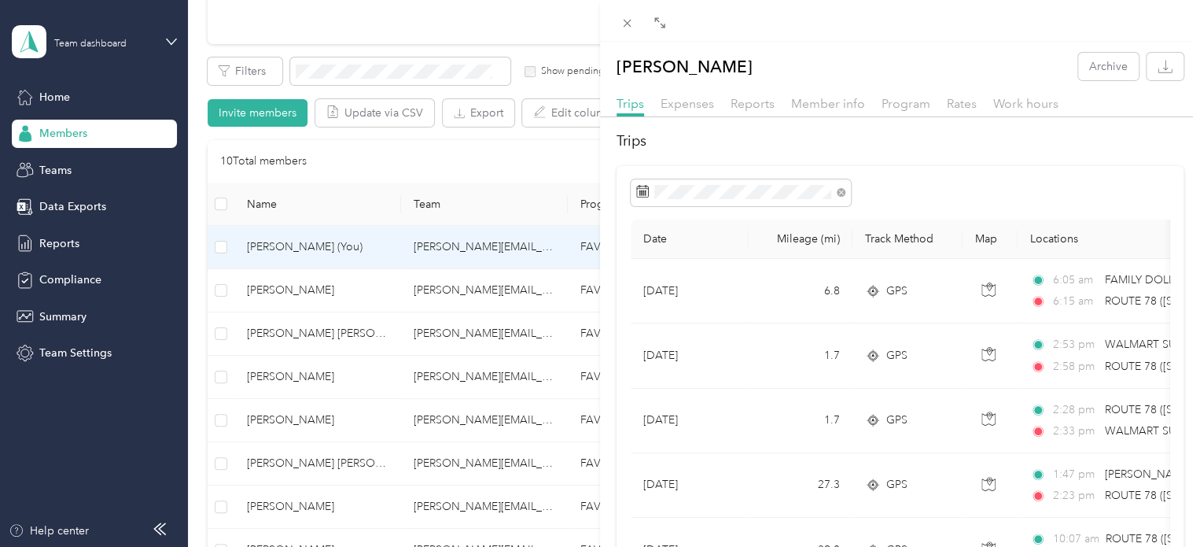
click at [318, 509] on div "[PERSON_NAME] Archive Trips Expenses Reports Member info Program Rates Work hou…" at bounding box center [600, 273] width 1200 height 547
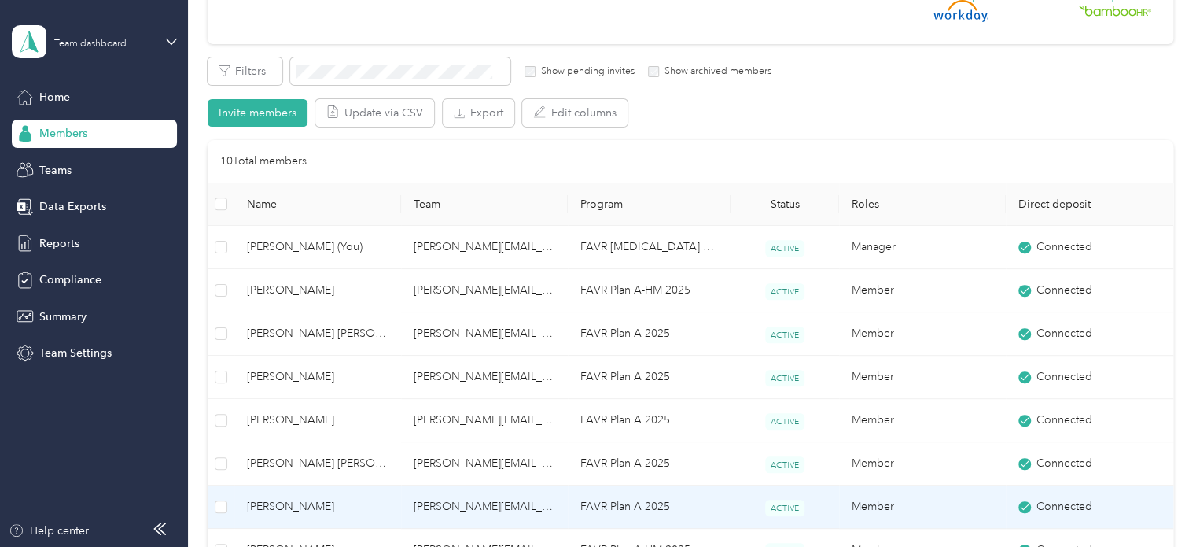
click at [413, 505] on td "[PERSON_NAME][EMAIL_ADDRESS][PERSON_NAME][DOMAIN_NAME]" at bounding box center [484, 506] width 167 height 43
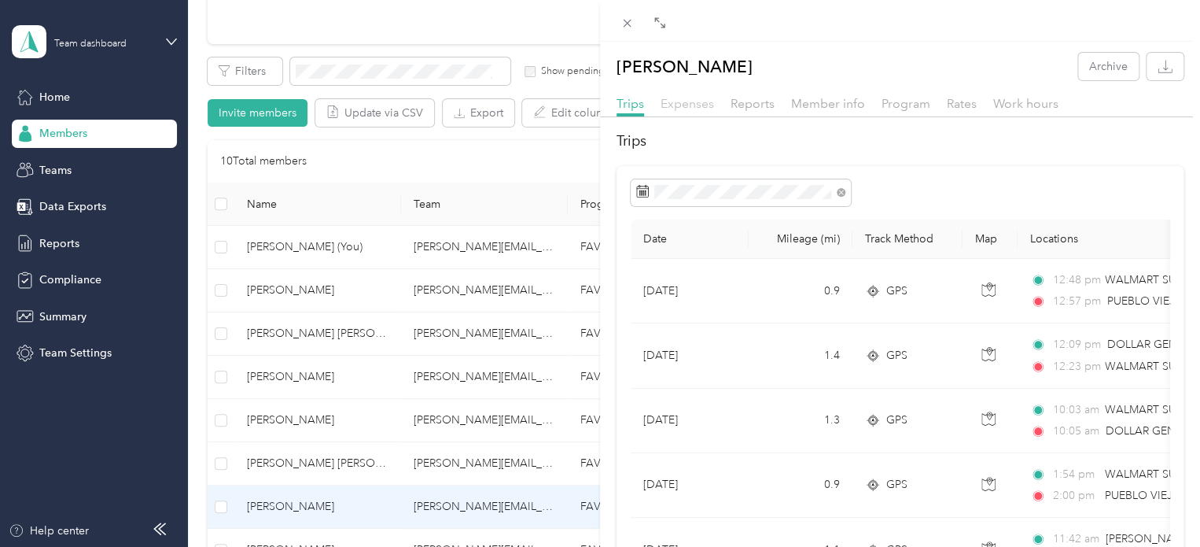
click at [686, 103] on span "Expenses" at bounding box center [687, 103] width 53 height 15
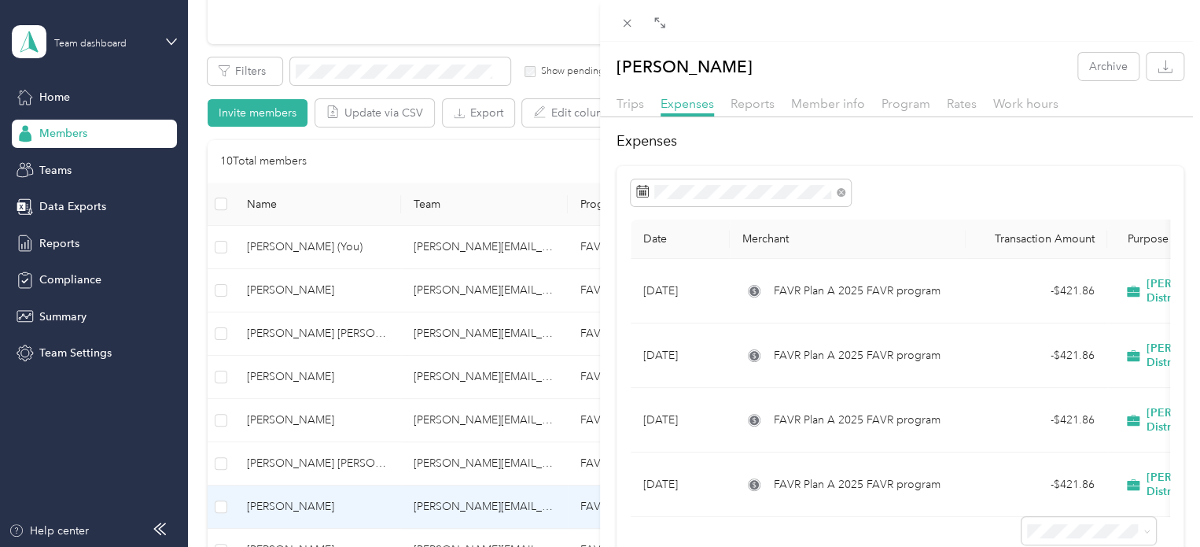
click at [62, 241] on div "[PERSON_NAME] Archive Trips Expenses Reports Member info Program Rates Work hou…" at bounding box center [600, 273] width 1200 height 547
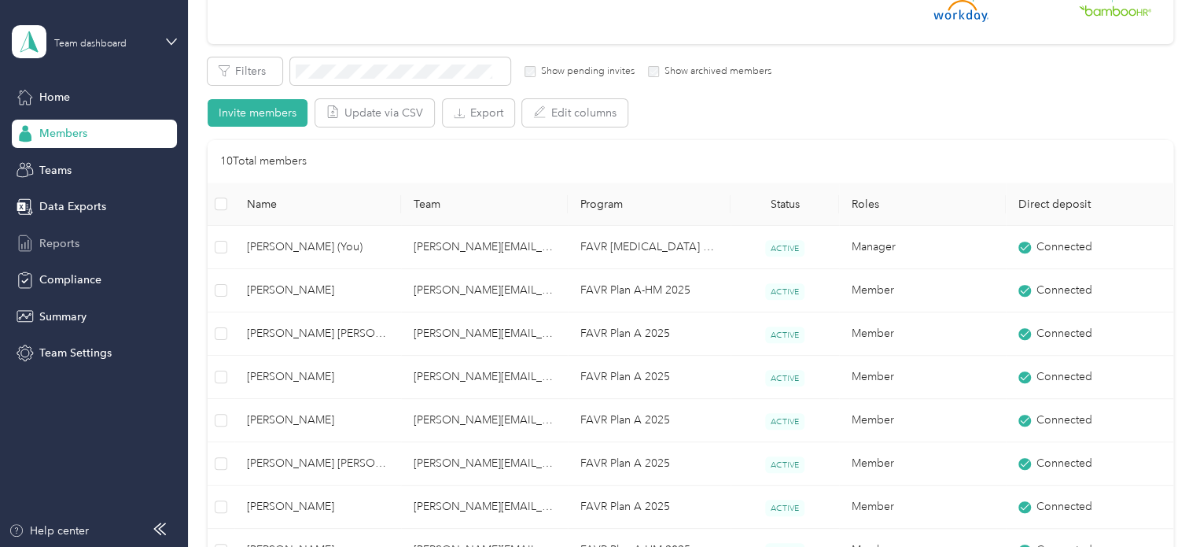
click at [55, 249] on span "Reports" at bounding box center [59, 243] width 40 height 17
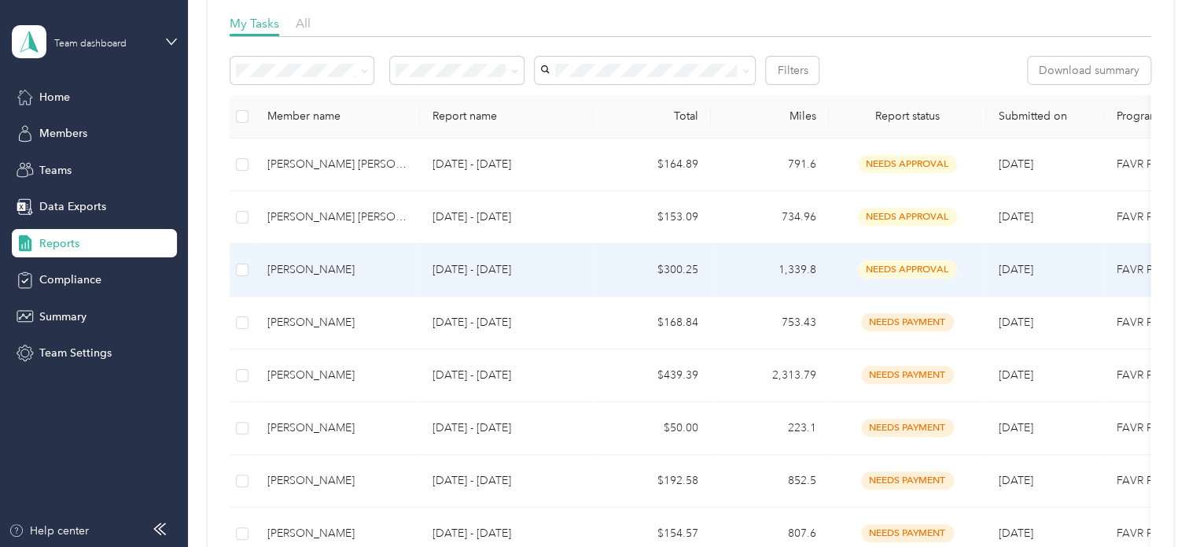
click at [329, 261] on div "[PERSON_NAME]" at bounding box center [337, 269] width 140 height 17
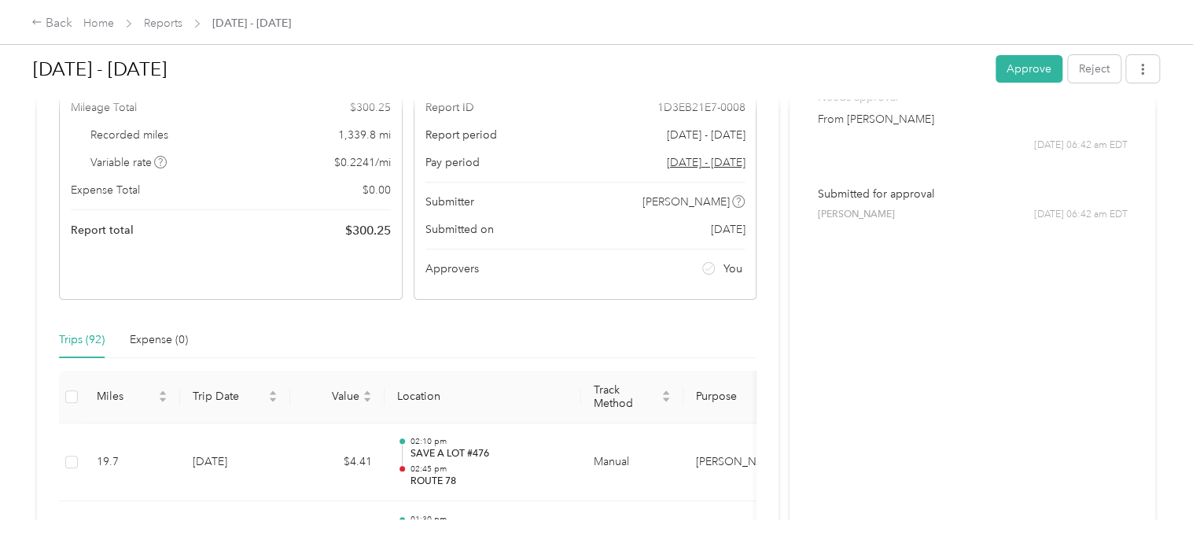
scroll to position [126, 0]
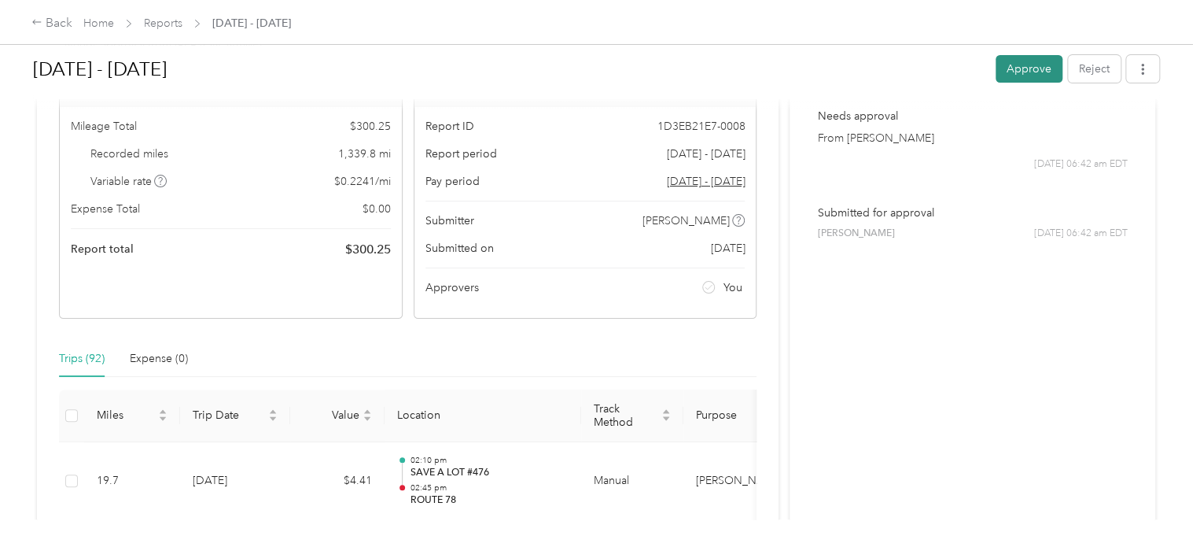
click at [1043, 75] on button "Approve" at bounding box center [1029, 69] width 67 height 28
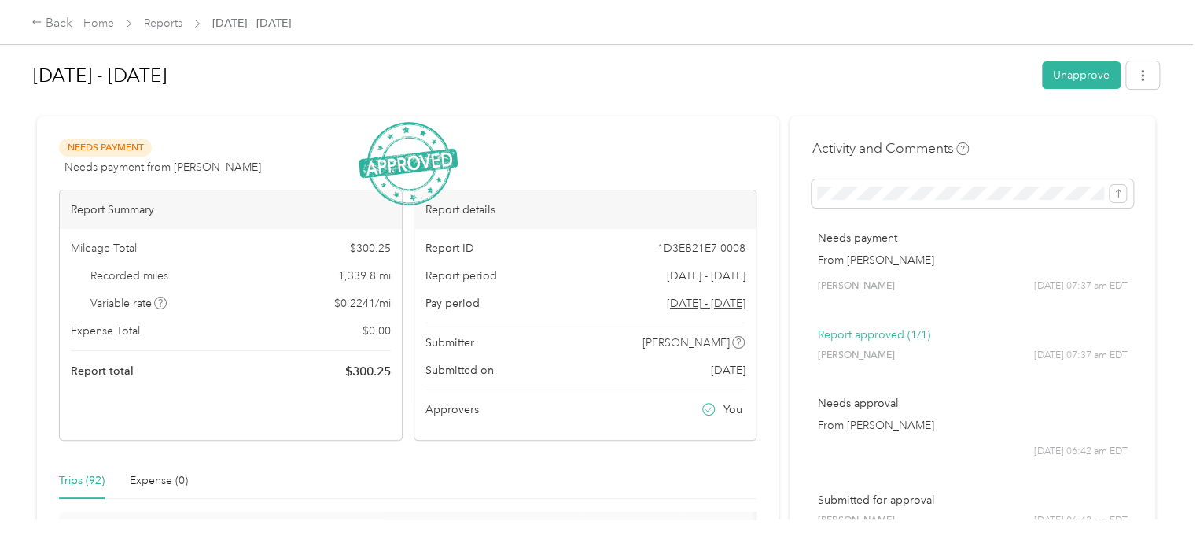
scroll to position [0, 0]
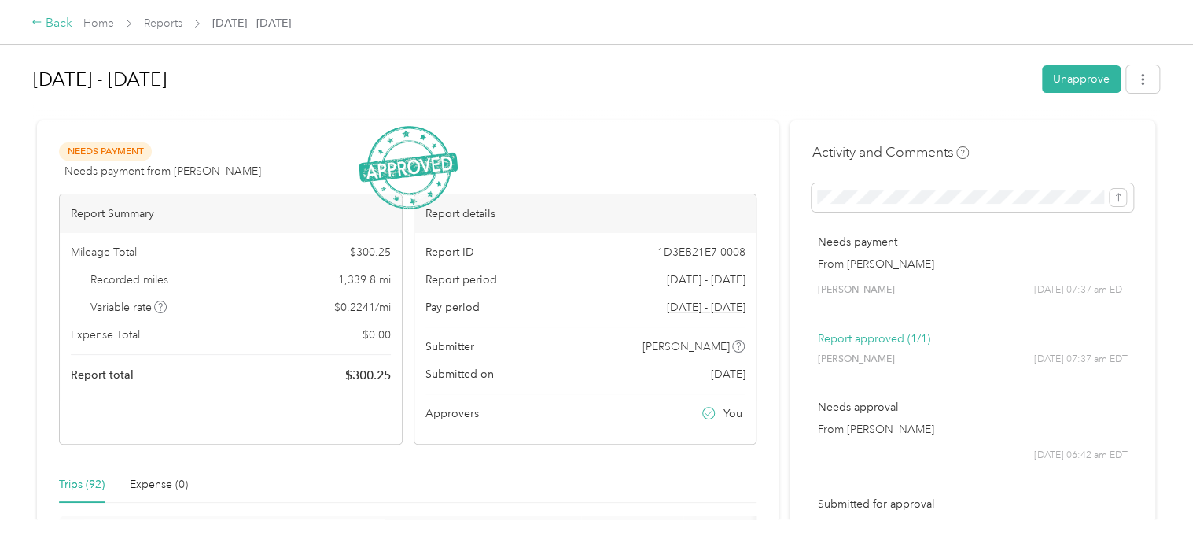
click at [46, 18] on div "Back" at bounding box center [51, 23] width 41 height 19
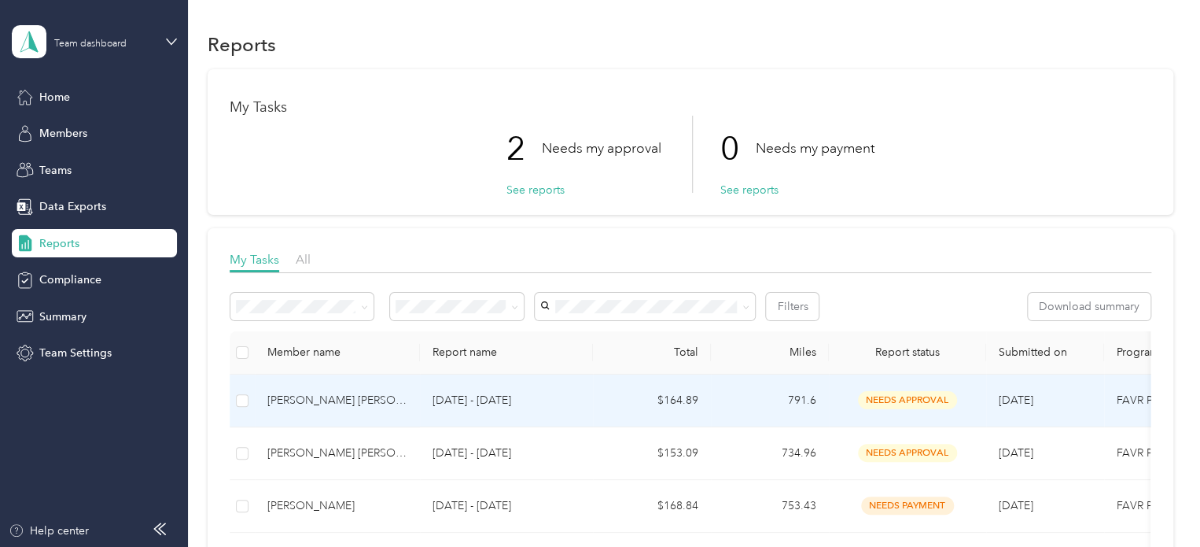
scroll to position [157, 0]
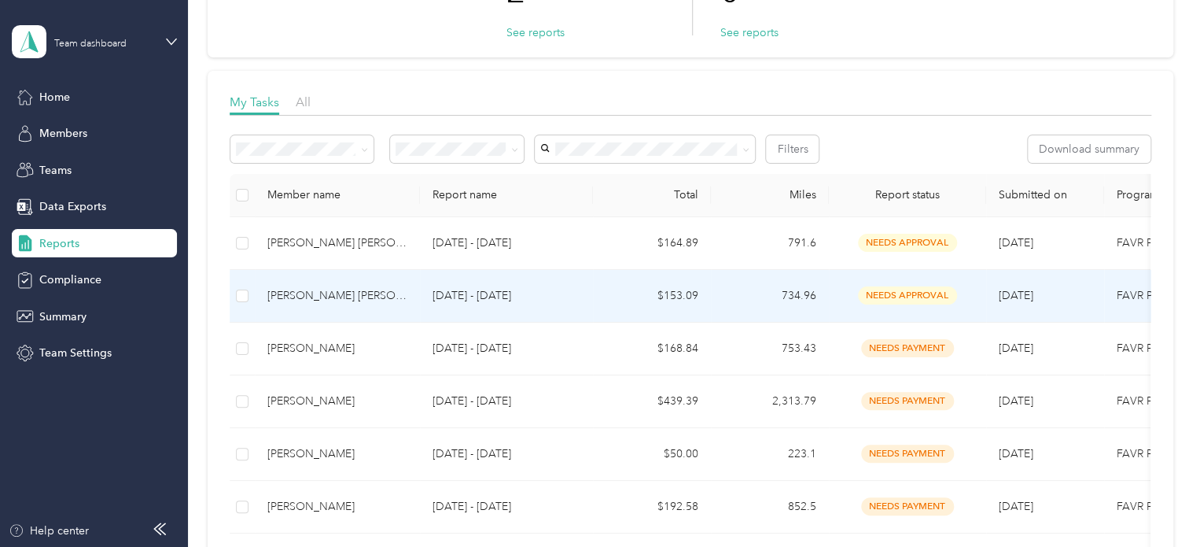
click at [374, 291] on div "[PERSON_NAME] [PERSON_NAME]" at bounding box center [337, 295] width 140 height 17
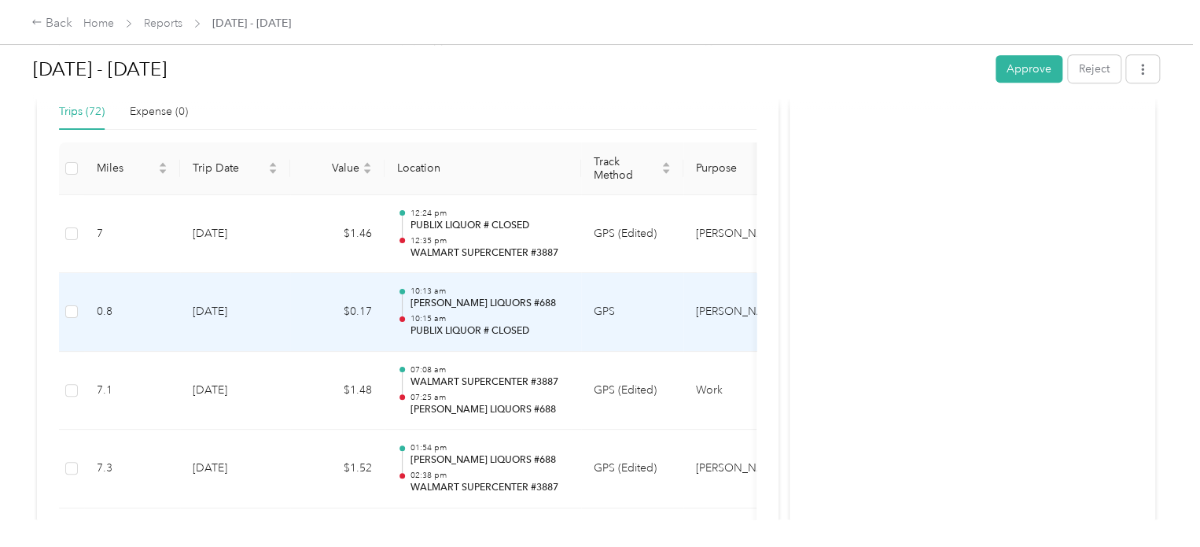
scroll to position [294, 0]
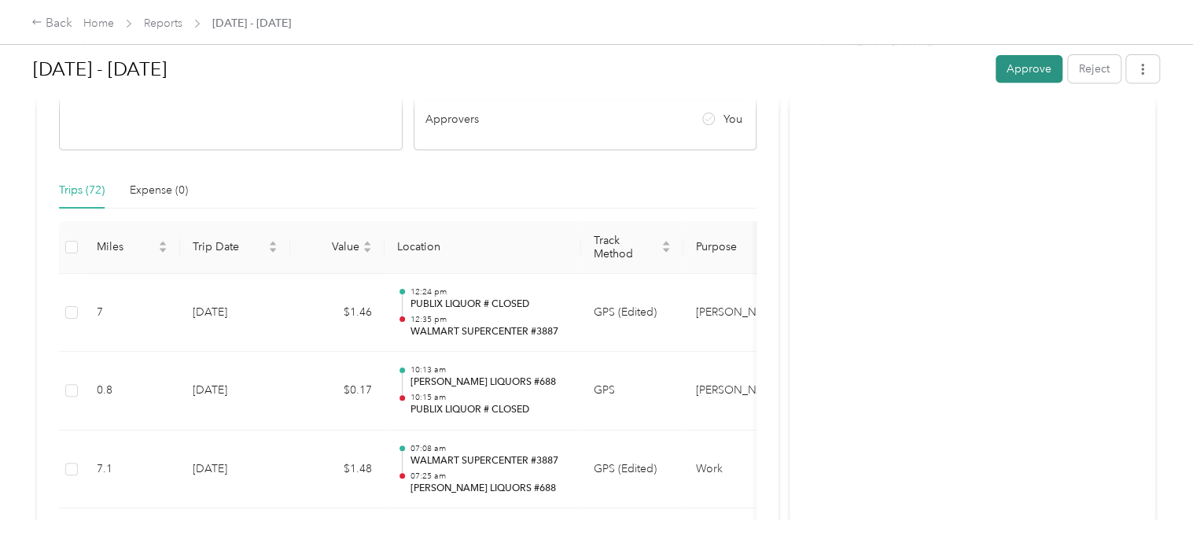
click at [1029, 72] on button "Approve" at bounding box center [1029, 69] width 67 height 28
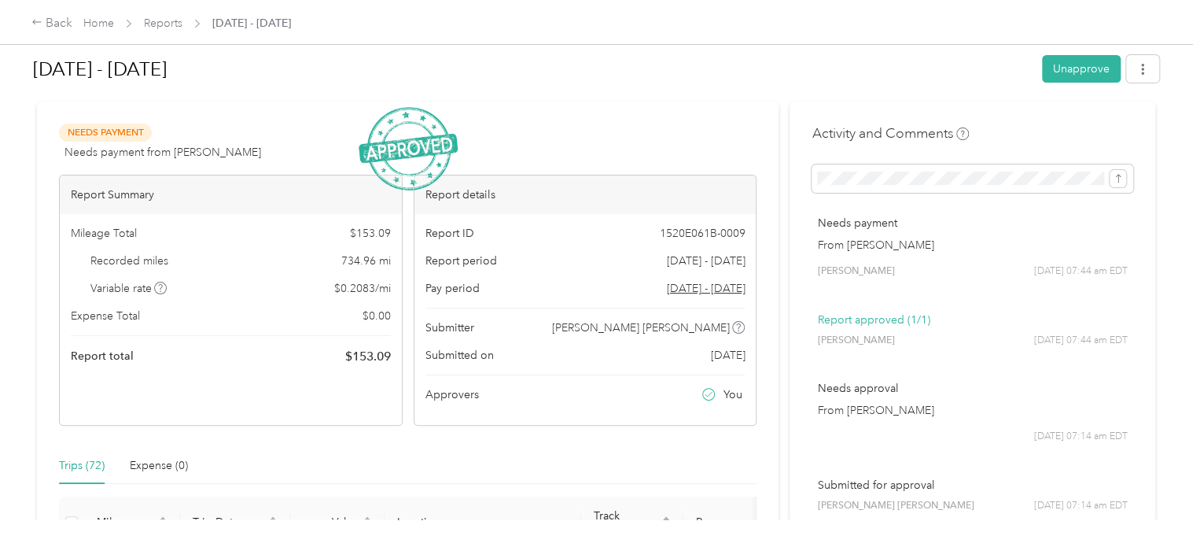
scroll to position [0, 0]
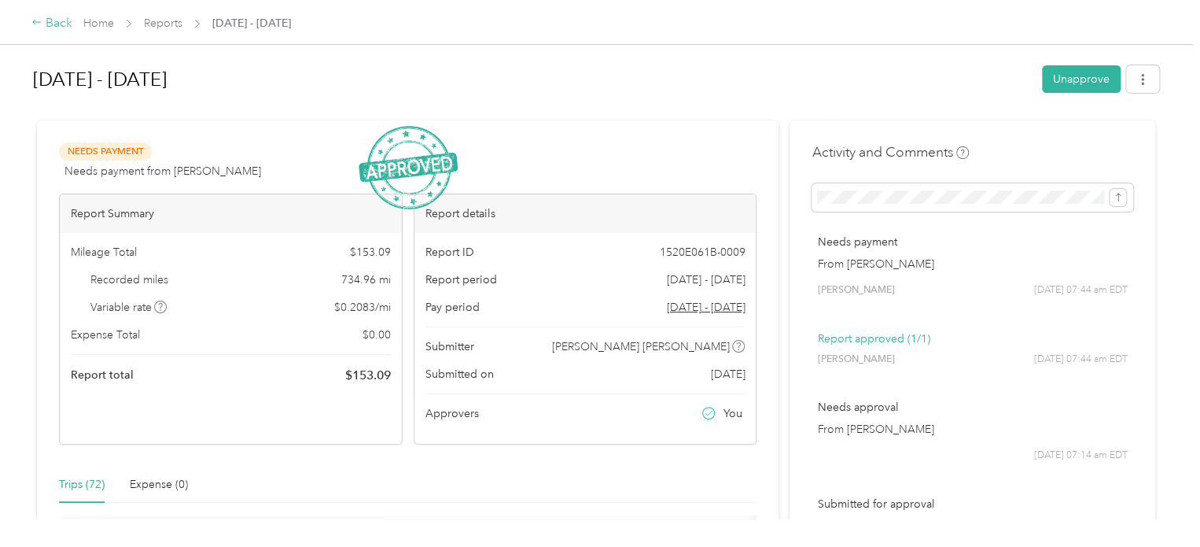
click at [51, 23] on div "Back" at bounding box center [51, 23] width 41 height 19
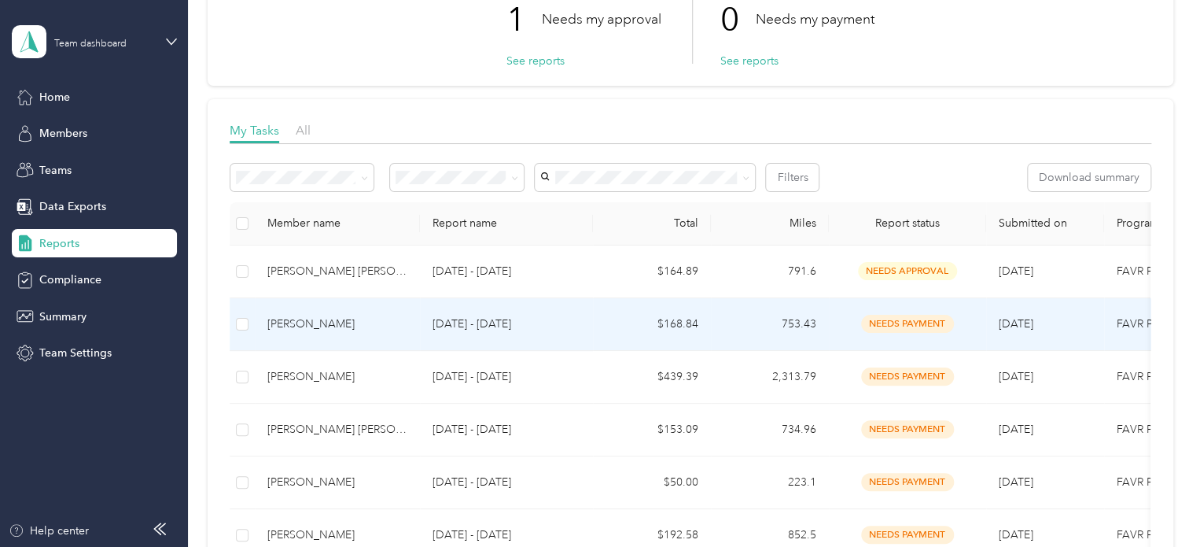
scroll to position [157, 0]
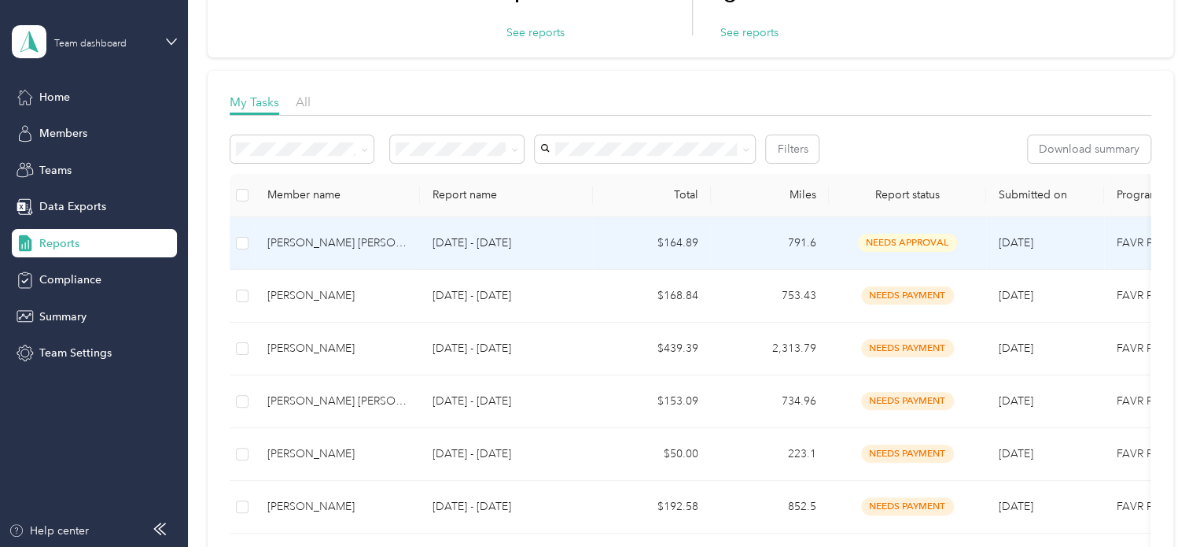
click at [390, 238] on div "[PERSON_NAME] [PERSON_NAME]" at bounding box center [337, 242] width 140 height 17
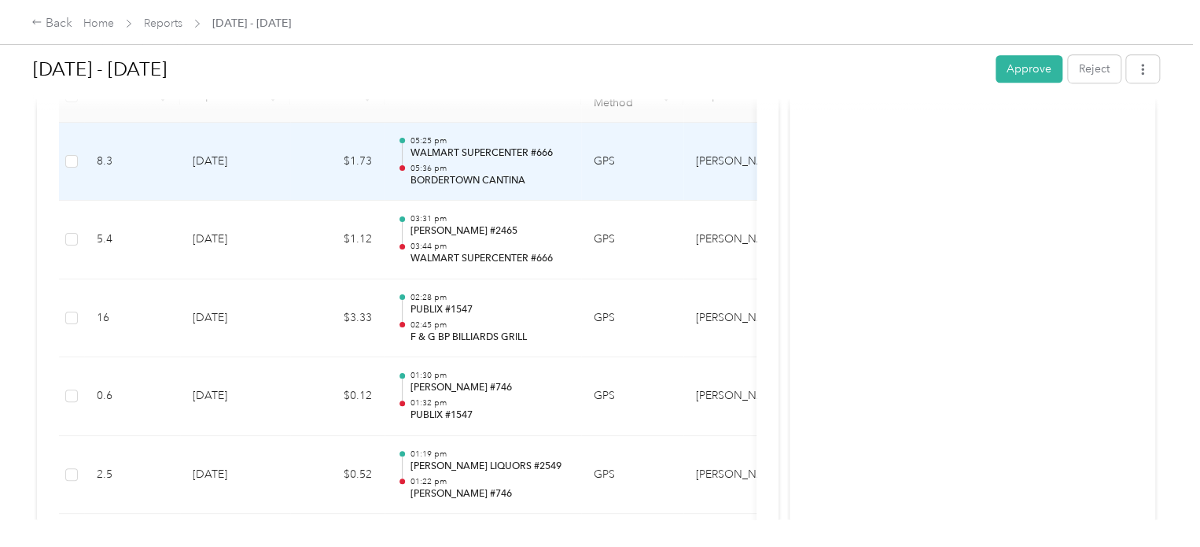
scroll to position [367, 0]
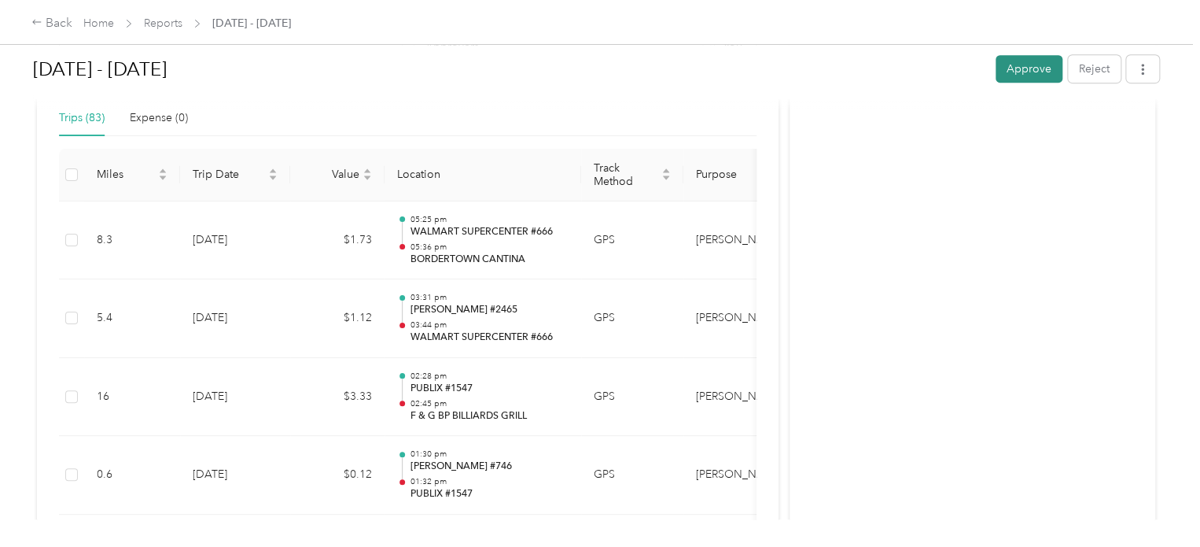
click at [1011, 71] on button "Approve" at bounding box center [1029, 69] width 67 height 28
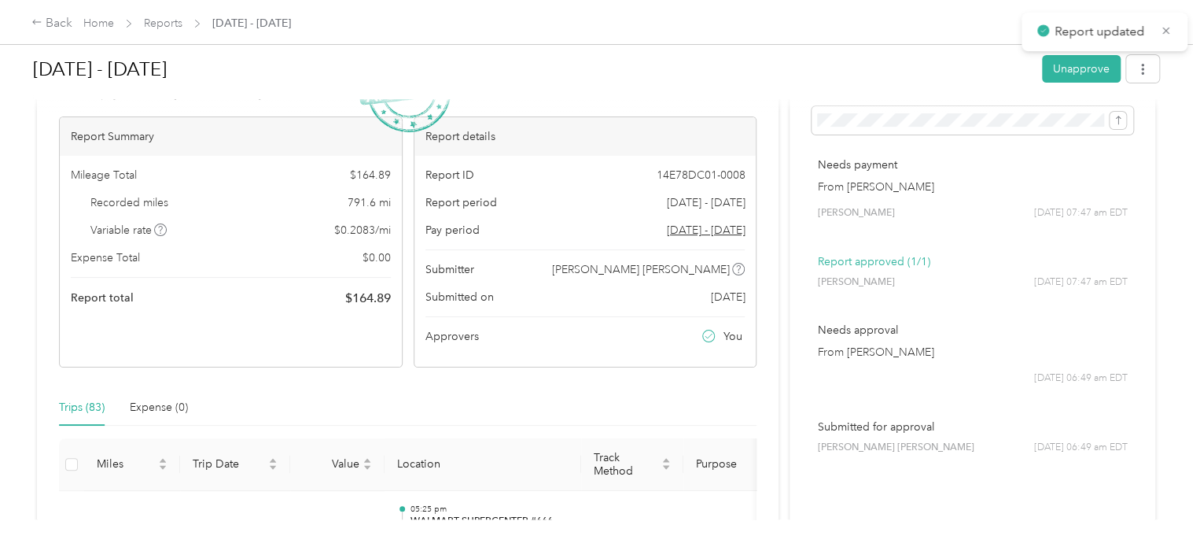
scroll to position [0, 0]
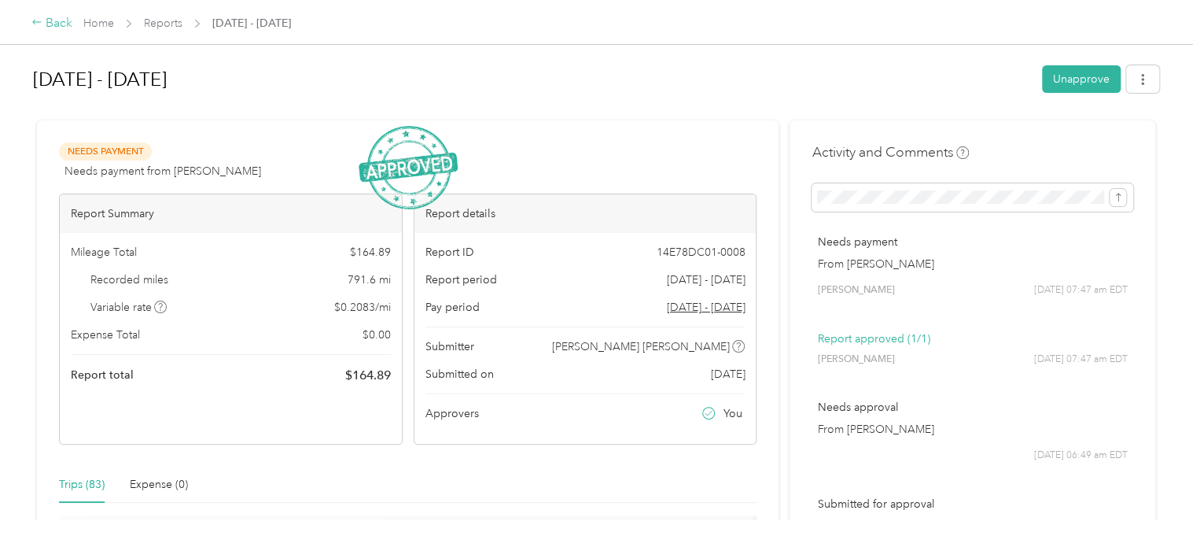
click at [60, 20] on div "Back" at bounding box center [51, 23] width 41 height 19
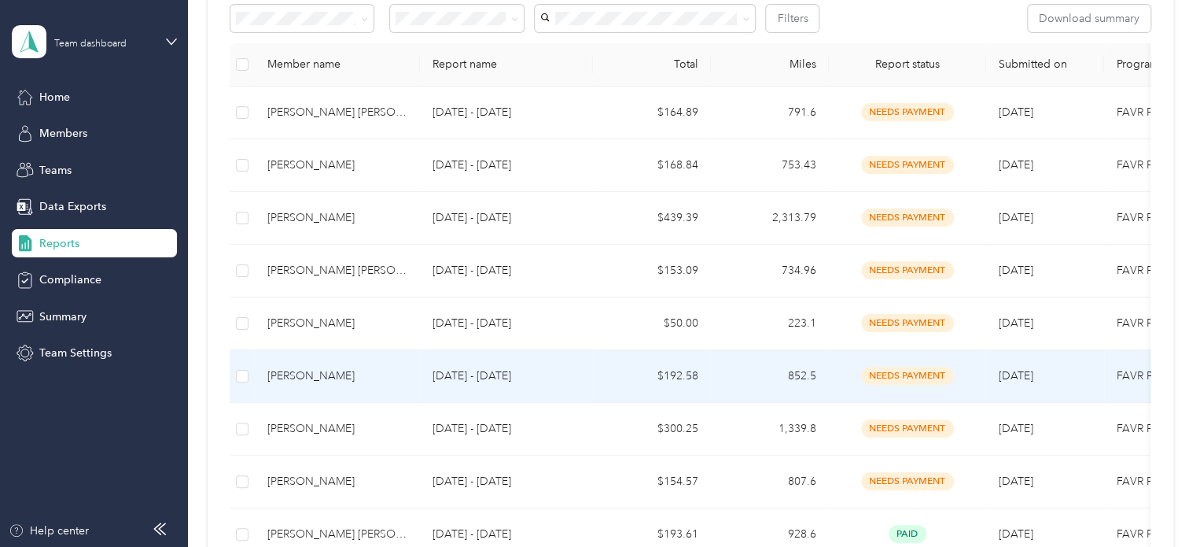
scroll to position [315, 0]
